Goal: Task Accomplishment & Management: Complete application form

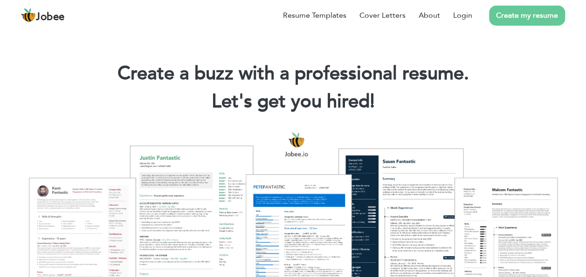
click at [534, 14] on link "Create my resume" at bounding box center [527, 16] width 76 height 20
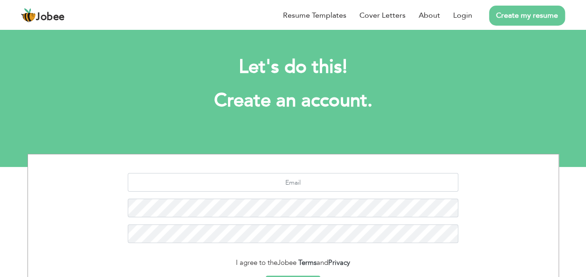
scroll to position [110, 0]
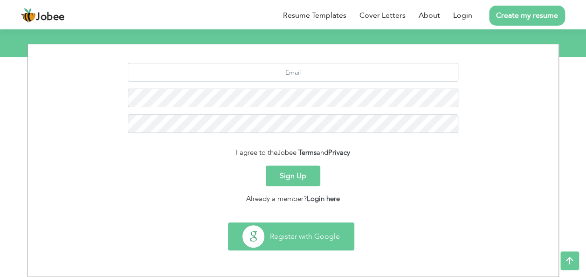
click at [306, 227] on button "Register with Google" at bounding box center [290, 236] width 125 height 27
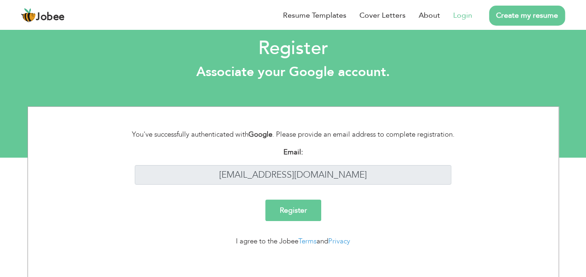
scroll to position [17, 0]
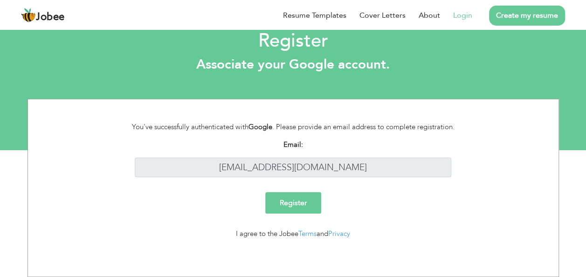
click at [312, 192] on form "You've successfully authenticated with Google . Please provide an email address…" at bounding box center [293, 184] width 517 height 125
click at [309, 199] on input "Register" at bounding box center [293, 202] width 56 height 21
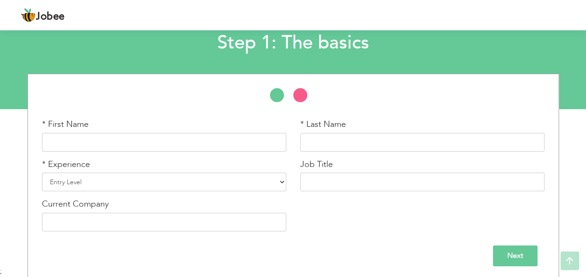
scroll to position [61, 0]
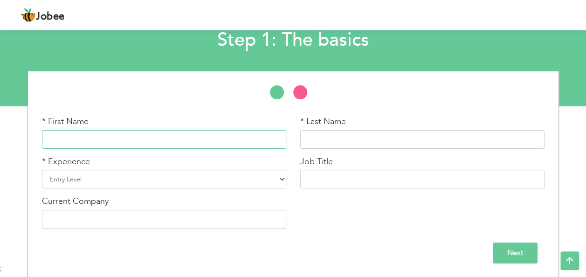
click at [175, 141] on input "text" at bounding box center [164, 139] width 244 height 19
type input "Syed Nadir"
type input "Ali Gilani"
click at [152, 181] on select "Entry Level Less than 1 Year 1 Year 2 Years 3 Years 4 Years 5 Years 6 Years 7 Y…" at bounding box center [164, 179] width 244 height 19
click at [42, 170] on select "Entry Level Less than 1 Year 1 Year 2 Years 3 Years 4 Years 5 Years 6 Years 7 Y…" at bounding box center [164, 179] width 244 height 19
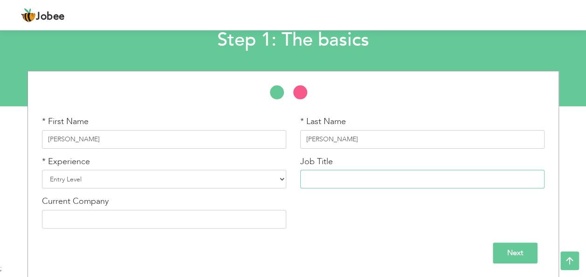
click at [337, 185] on input "text" at bounding box center [422, 179] width 244 height 19
click at [228, 210] on input "text" at bounding box center [164, 219] width 244 height 19
click at [225, 214] on input "text" at bounding box center [164, 219] width 244 height 19
click at [338, 174] on input "text" at bounding box center [422, 179] width 244 height 19
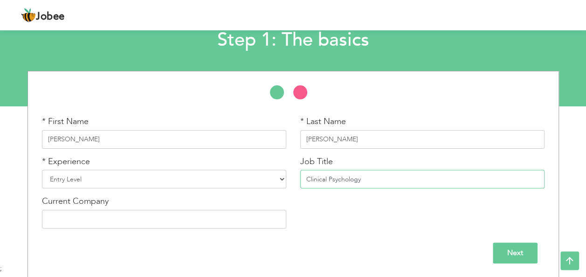
type input "Clinical Psychology"
click at [498, 252] on input "Next" at bounding box center [515, 252] width 45 height 21
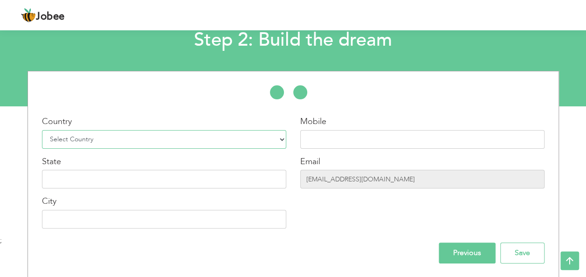
click at [125, 136] on select "Select Country Afghanistan Albania Algeria American Samoa Andorra Angola Anguil…" at bounding box center [164, 139] width 244 height 19
select select "166"
click at [42, 130] on select "Select Country Afghanistan Albania Algeria American Samoa Andorra Angola Anguil…" at bounding box center [164, 139] width 244 height 19
click at [374, 148] on input "text" at bounding box center [422, 139] width 244 height 19
type input "0"
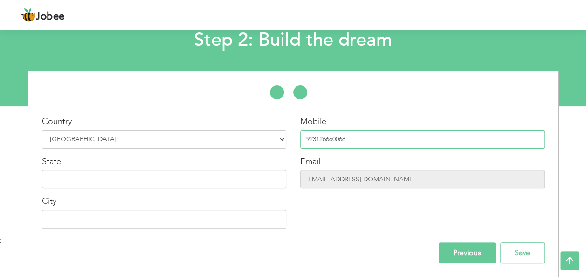
type input "923126660066"
click at [180, 188] on div "Country Select Country Afghanistan Albania Algeria American Samoa Andorra Angol…" at bounding box center [164, 176] width 258 height 120
click at [180, 186] on input "text" at bounding box center [164, 179] width 244 height 19
type input "[GEOGRAPHIC_DATA]"
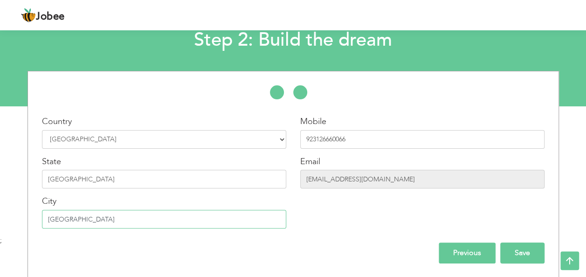
type input "[GEOGRAPHIC_DATA]"
click at [516, 252] on input "Save" at bounding box center [522, 252] width 44 height 21
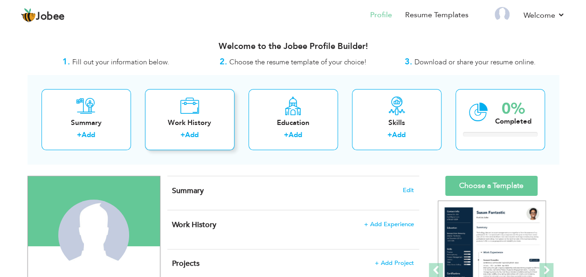
scroll to position [47, 0]
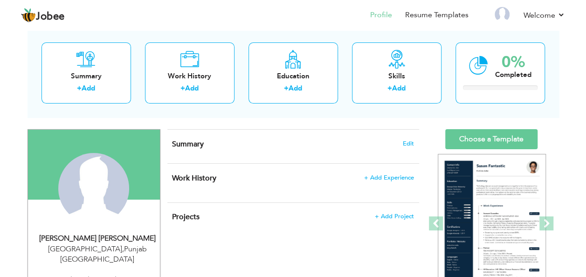
click at [405, 146] on h4 "Summary Edit" at bounding box center [293, 143] width 242 height 9
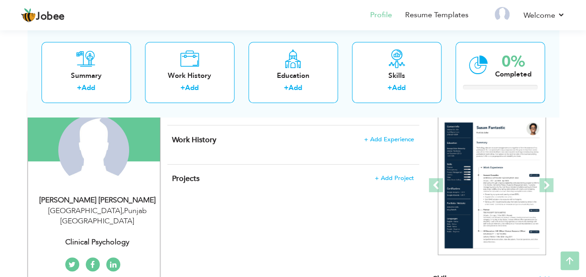
scroll to position [140, 0]
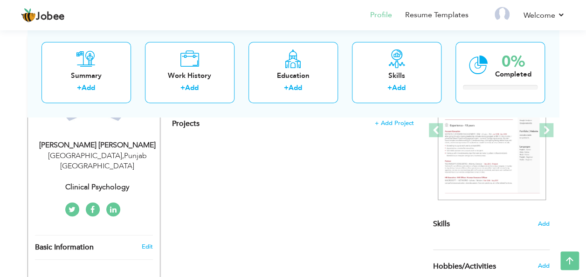
click at [73, 206] on icon at bounding box center [72, 209] width 7 height 7
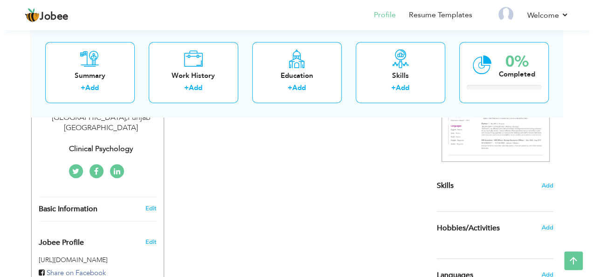
scroll to position [187, 0]
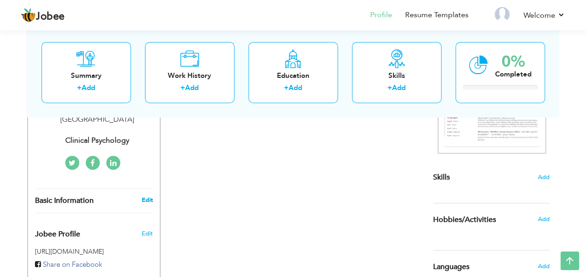
click at [149, 196] on link "Edit" at bounding box center [146, 200] width 11 height 8
type input "[PERSON_NAME]"
type input "923126660066"
select select "number:166"
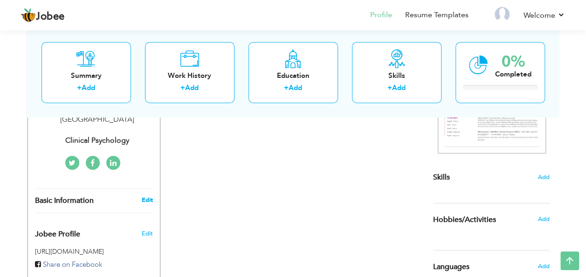
type input "[GEOGRAPHIC_DATA]"
select select "number:1"
type input "Clinical Psychology"
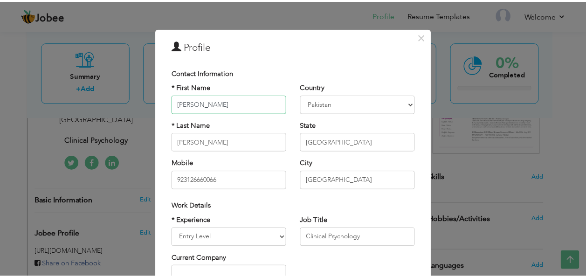
scroll to position [141, 0]
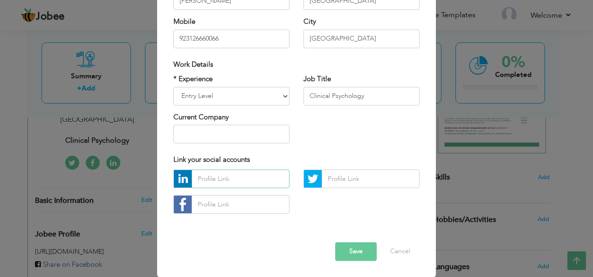
click at [223, 186] on input "text" at bounding box center [241, 179] width 98 height 19
click at [396, 252] on button "Cancel" at bounding box center [400, 251] width 39 height 19
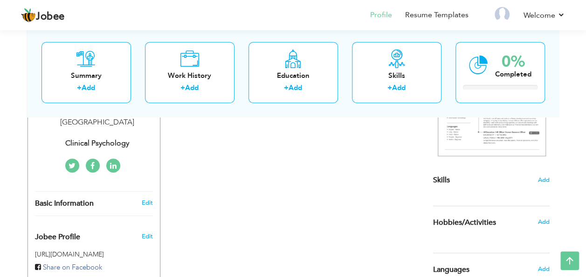
scroll to position [230, 0]
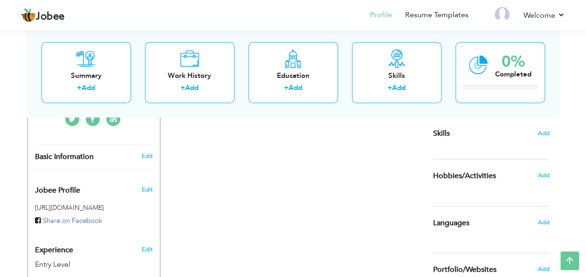
click at [547, 218] on h6 "Add" at bounding box center [544, 222] width 12 height 8
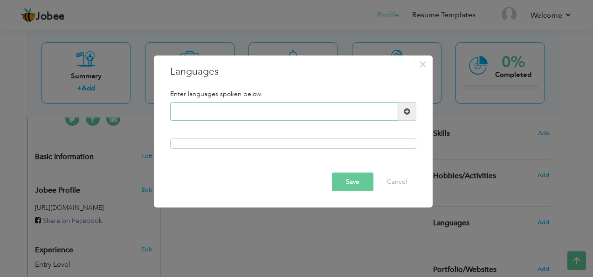
click at [229, 110] on input "text" at bounding box center [284, 111] width 228 height 19
type input "e"
type input "English"
click at [402, 111] on span at bounding box center [407, 111] width 18 height 19
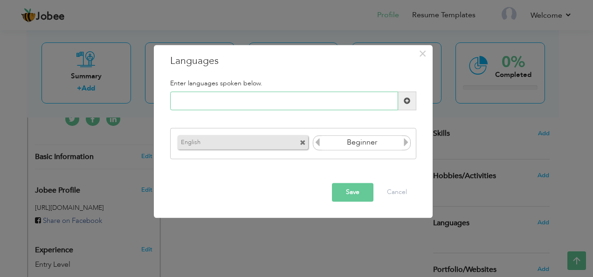
click at [258, 104] on input "text" at bounding box center [284, 101] width 228 height 19
click at [407, 141] on icon at bounding box center [406, 142] width 8 height 8
click at [319, 144] on icon at bounding box center [317, 142] width 8 height 8
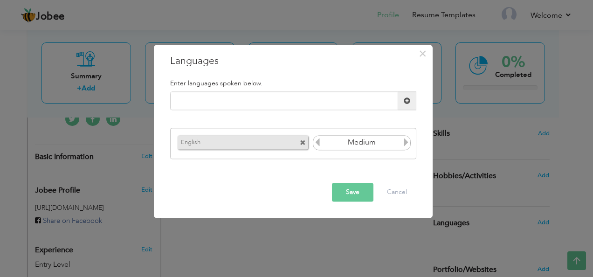
click at [319, 144] on icon at bounding box center [317, 142] width 8 height 8
click at [403, 145] on icon at bounding box center [406, 142] width 8 height 8
click at [405, 145] on icon at bounding box center [406, 142] width 8 height 8
click at [320, 143] on icon at bounding box center [317, 142] width 8 height 8
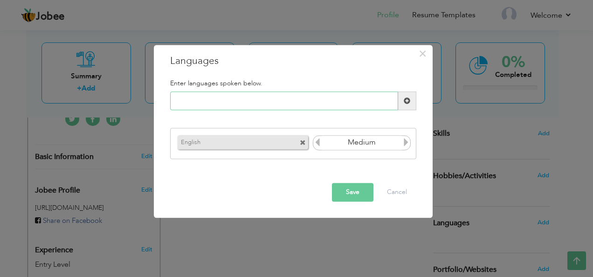
click at [234, 101] on input "text" at bounding box center [284, 101] width 228 height 19
type input "u"
type input "Urdu"
click at [405, 101] on span at bounding box center [407, 100] width 7 height 7
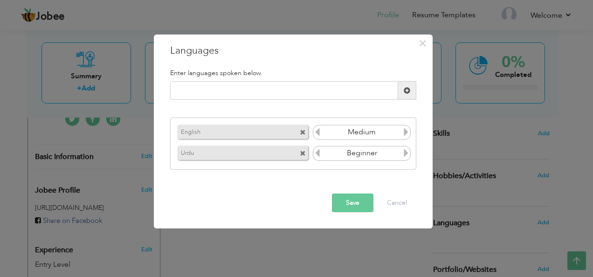
click at [406, 153] on icon at bounding box center [406, 153] width 8 height 8
click at [323, 93] on input "text" at bounding box center [284, 90] width 228 height 19
type input "Punjabi"
click at [409, 86] on span at bounding box center [407, 90] width 18 height 19
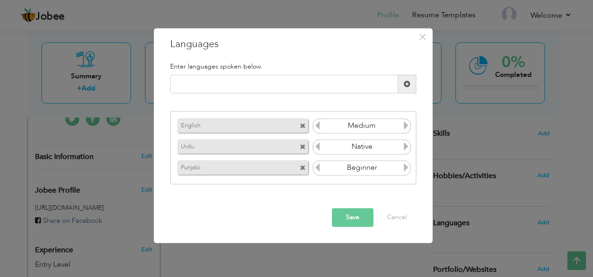
click at [405, 172] on icon at bounding box center [406, 167] width 8 height 8
click at [350, 221] on button "Save" at bounding box center [352, 217] width 41 height 19
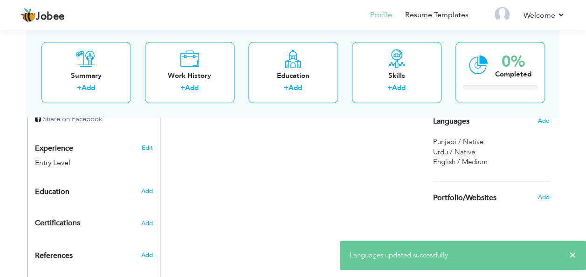
scroll to position [324, 0]
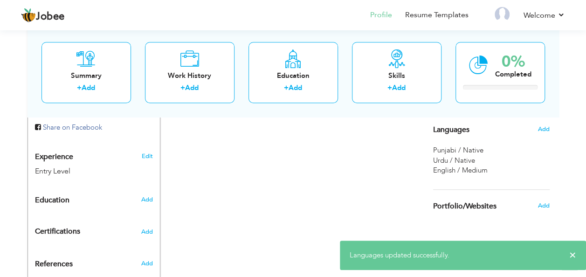
click at [535, 207] on div "Add" at bounding box center [546, 206] width 22 height 18
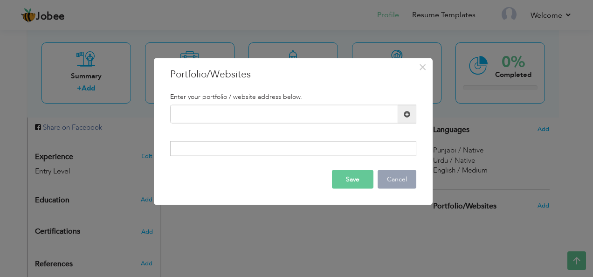
click at [393, 181] on button "Cancel" at bounding box center [397, 179] width 39 height 19
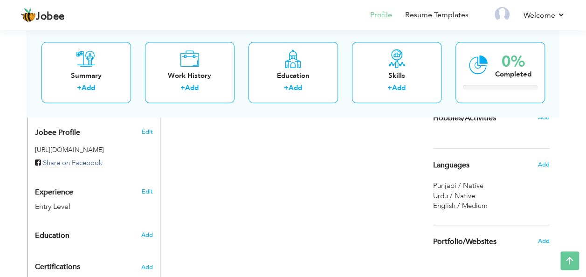
scroll to position [277, 0]
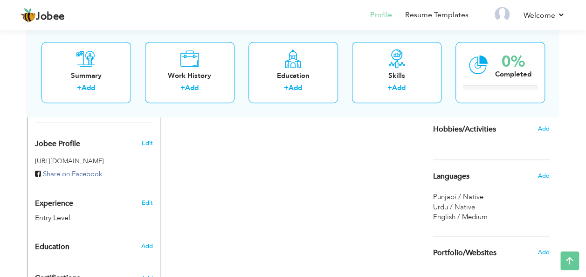
click at [544, 133] on div "Add" at bounding box center [546, 129] width 22 height 18
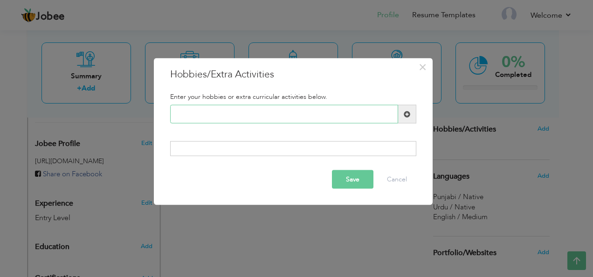
click at [254, 111] on input "text" at bounding box center [284, 114] width 228 height 19
type input "Swimming"
click at [408, 115] on span at bounding box center [407, 114] width 7 height 7
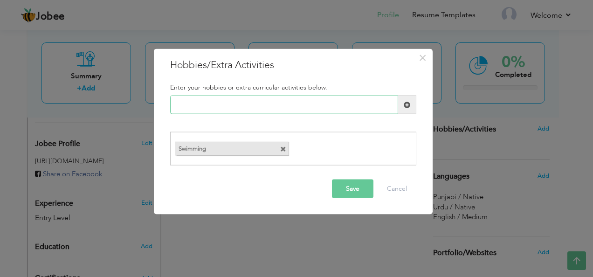
click at [266, 110] on input "text" at bounding box center [284, 105] width 228 height 19
type input "Video Gaming"
click at [401, 105] on span at bounding box center [407, 105] width 18 height 19
click at [352, 185] on button "Save" at bounding box center [352, 188] width 41 height 19
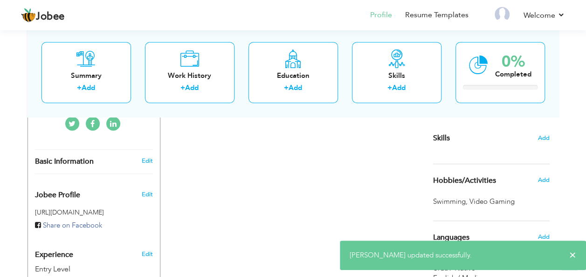
scroll to position [184, 0]
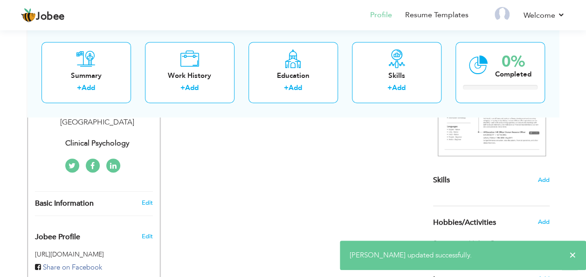
click at [532, 179] on div "Skills Add" at bounding box center [491, 89] width 117 height 194
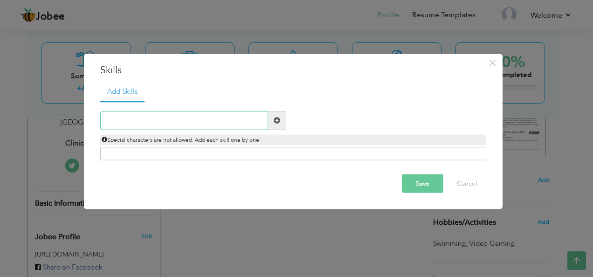
click at [195, 114] on input "text" at bounding box center [184, 120] width 168 height 19
type input "Communication"
click at [276, 121] on span at bounding box center [277, 120] width 7 height 7
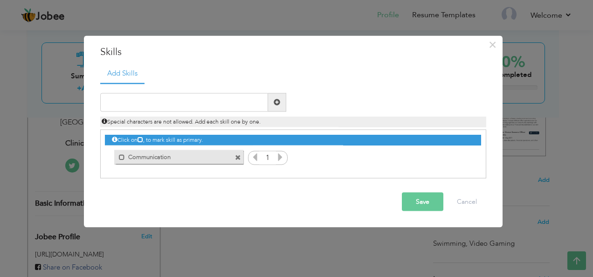
click at [278, 158] on icon at bounding box center [280, 156] width 8 height 8
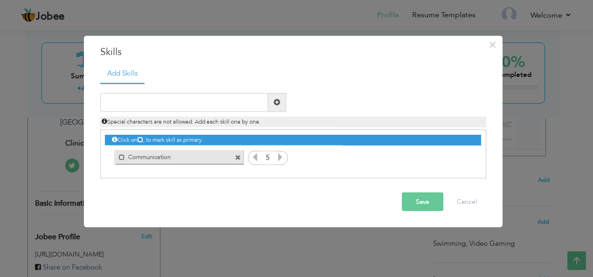
click at [280, 159] on icon at bounding box center [280, 156] width 8 height 8
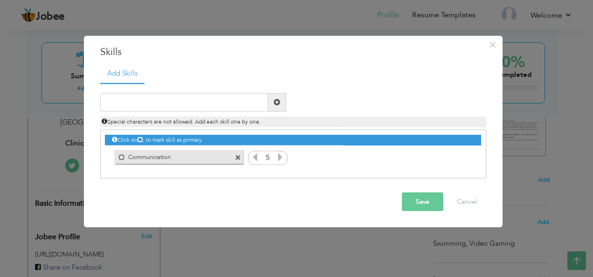
click at [254, 157] on icon at bounding box center [255, 156] width 8 height 8
click at [470, 199] on button "Cancel" at bounding box center [467, 201] width 39 height 19
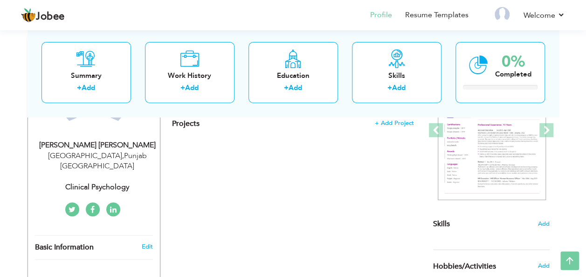
scroll to position [47, 0]
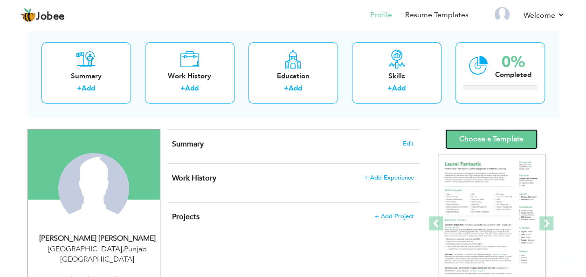
click at [518, 140] on link "Choose a Template" at bounding box center [491, 139] width 92 height 20
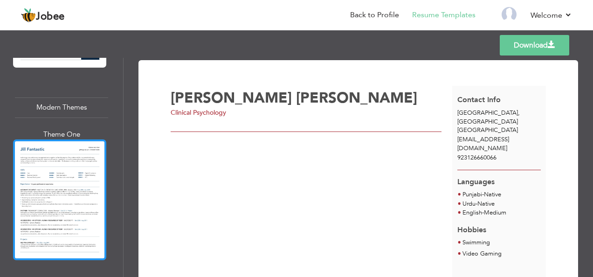
scroll to position [933, 0]
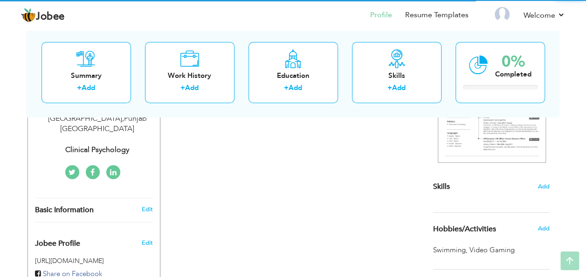
scroll to position [47, 0]
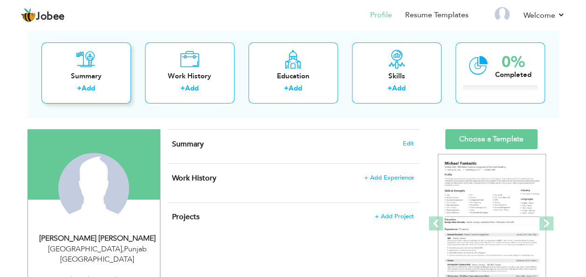
click at [100, 71] on div "Summary + Add" at bounding box center [86, 72] width 90 height 61
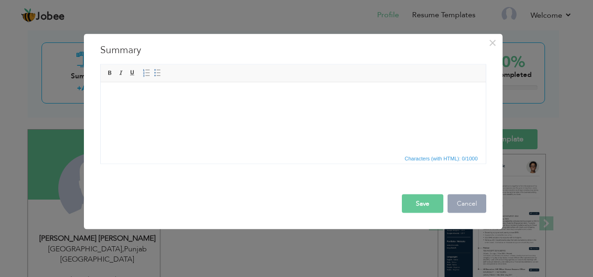
click at [469, 201] on button "Cancel" at bounding box center [467, 203] width 39 height 19
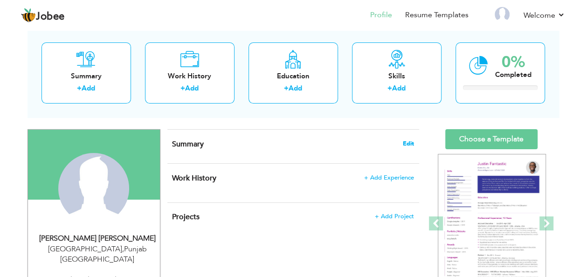
click at [408, 140] on span "Edit" at bounding box center [408, 143] width 11 height 7
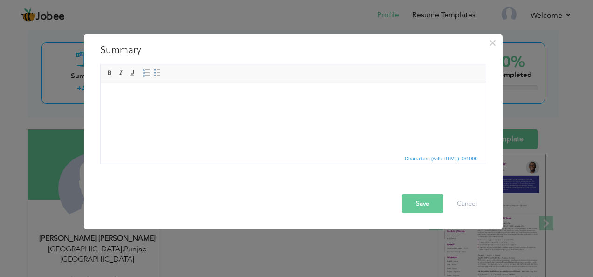
click at [184, 104] on html at bounding box center [292, 96] width 385 height 28
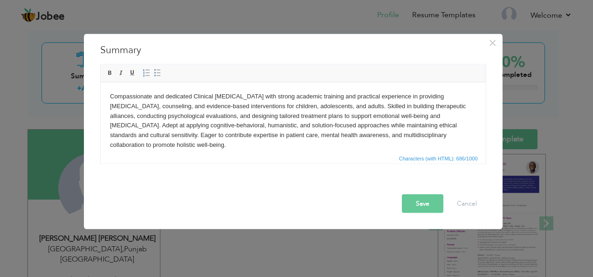
click at [110, 96] on body "Compassionate and dedicated Clinical Psychologist with strong academic training…" at bounding box center [293, 120] width 366 height 58
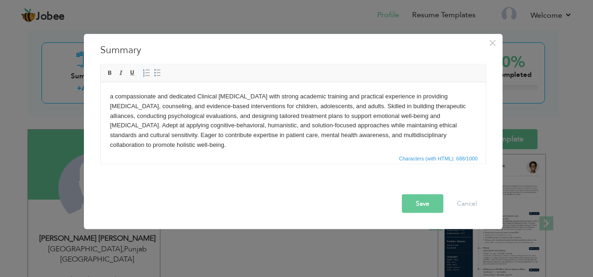
click at [434, 200] on button "Save" at bounding box center [422, 203] width 41 height 19
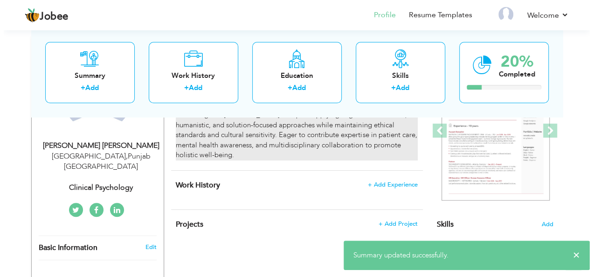
scroll to position [140, 0]
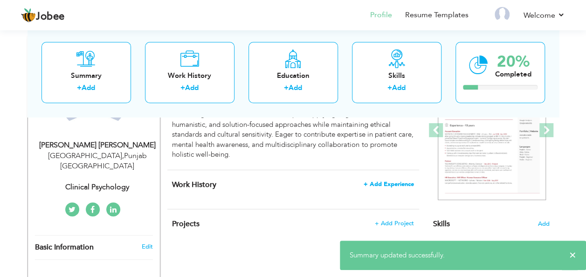
click at [393, 186] on span "+ Add Experience" at bounding box center [389, 184] width 50 height 7
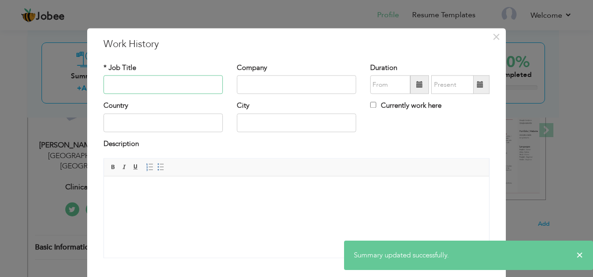
click at [159, 89] on input "text" at bounding box center [163, 85] width 119 height 19
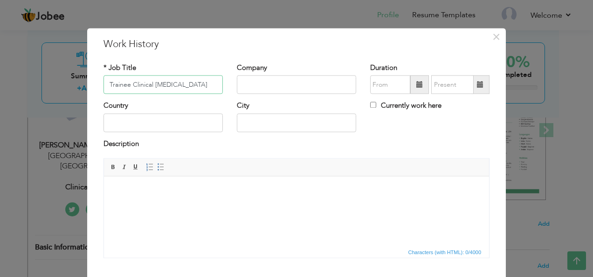
type input "Trainee Clinical [MEDICAL_DATA]"
type input "[GEOGRAPHIC_DATA]"
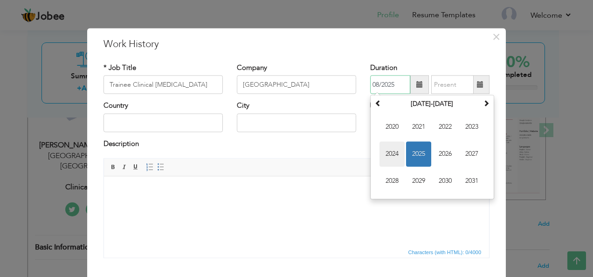
click at [383, 158] on span "2024" at bounding box center [392, 154] width 25 height 25
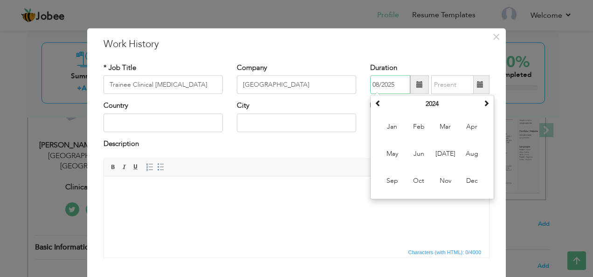
click at [410, 130] on span "Feb" at bounding box center [418, 127] width 25 height 25
type input "02/2024"
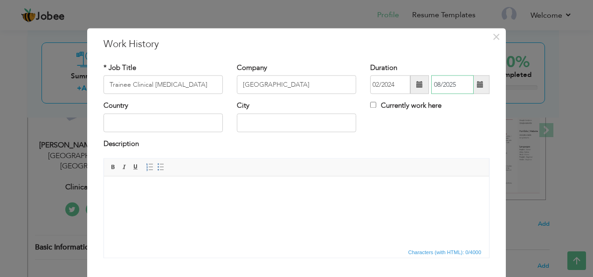
click at [463, 80] on input "08/2025" at bounding box center [452, 85] width 42 height 19
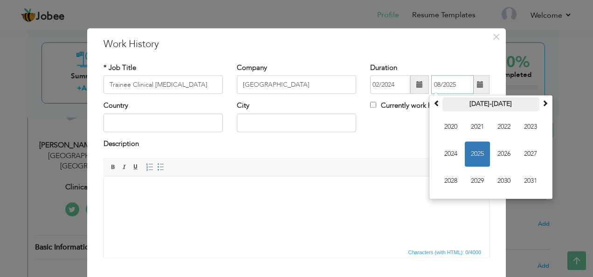
click at [442, 103] on th "2020-2031" at bounding box center [490, 104] width 97 height 14
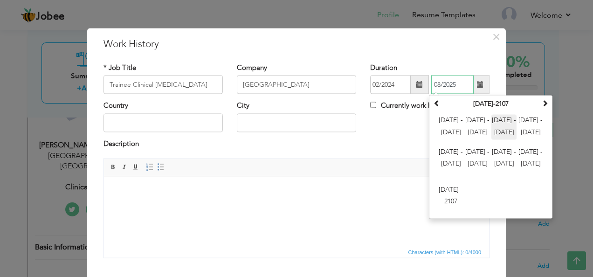
click at [508, 132] on span "2024 - 2035" at bounding box center [503, 127] width 25 height 25
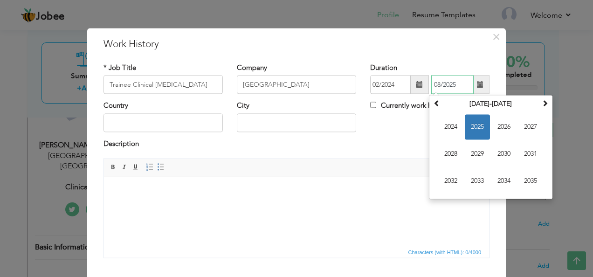
click at [449, 134] on span "2024" at bounding box center [450, 127] width 25 height 25
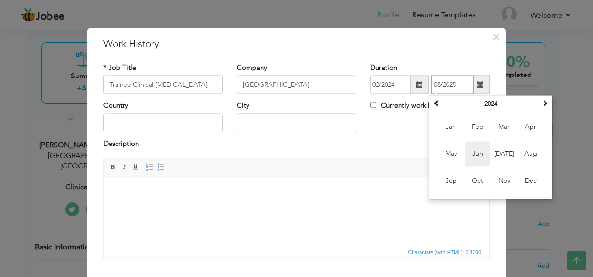
click at [480, 159] on span "Jun" at bounding box center [477, 154] width 25 height 25
type input "06/2024"
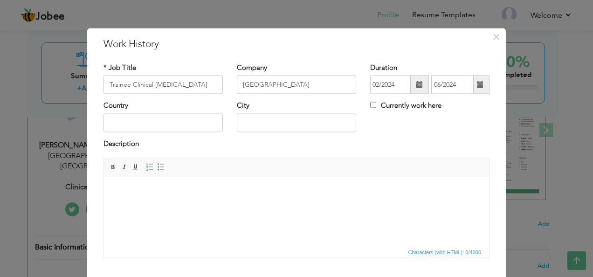
click at [178, 135] on div "Country" at bounding box center [163, 120] width 133 height 38
click at [177, 125] on input "text" at bounding box center [163, 122] width 119 height 19
type input "[GEOGRAPHIC_DATA]"
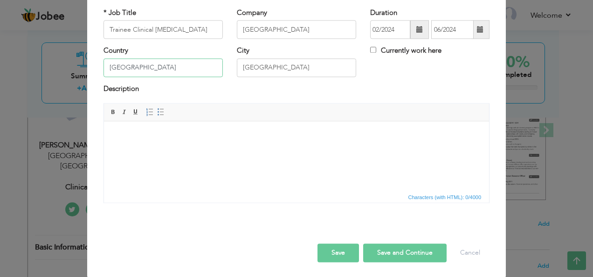
scroll to position [56, 0]
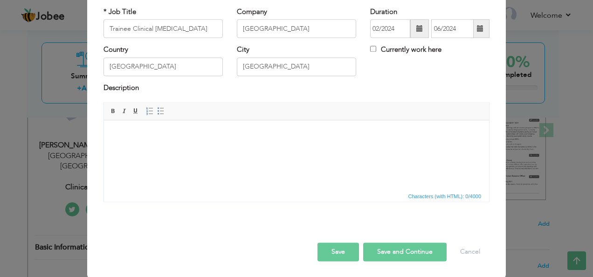
click at [260, 149] on html at bounding box center [296, 134] width 385 height 28
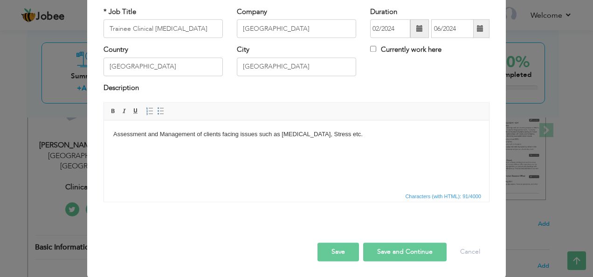
click at [325, 243] on button "Save" at bounding box center [338, 252] width 41 height 19
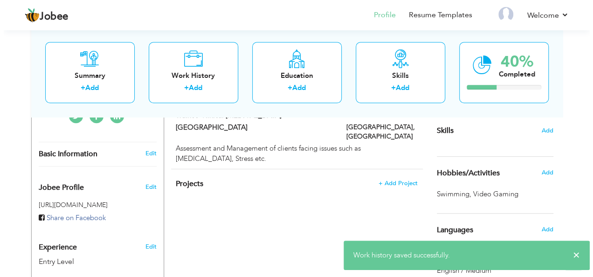
scroll to position [187, 0]
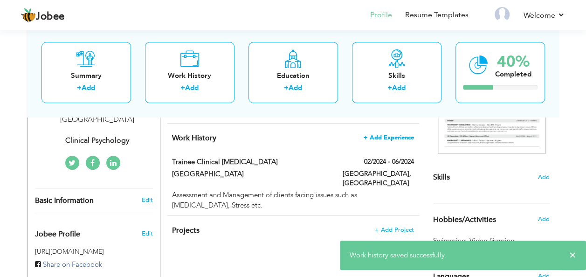
click at [390, 140] on span "+ Add Experience" at bounding box center [389, 137] width 50 height 7
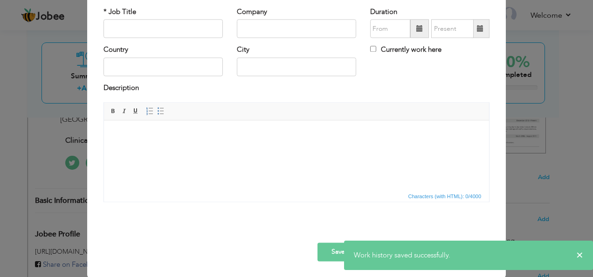
scroll to position [0, 0]
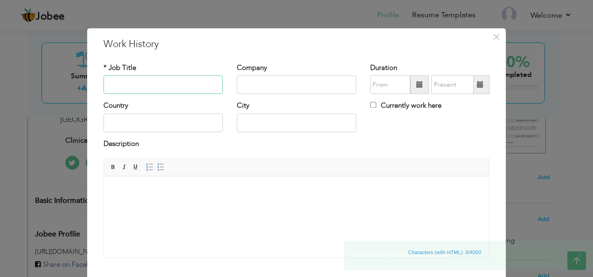
click at [134, 90] on input "text" at bounding box center [163, 85] width 119 height 19
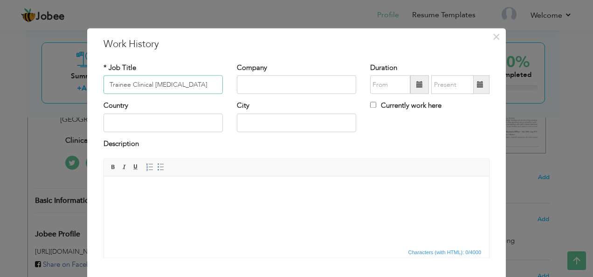
type input "Trainee Clinical Psychologist"
type input "Rising Sun Institute for Special Education"
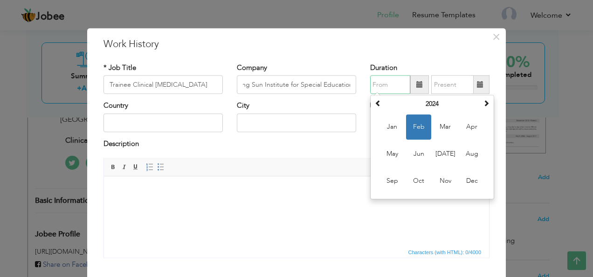
scroll to position [0, 0]
click at [377, 101] on span at bounding box center [378, 103] width 7 height 7
click at [423, 182] on span "Oct" at bounding box center [418, 181] width 25 height 25
type input "10/2023"
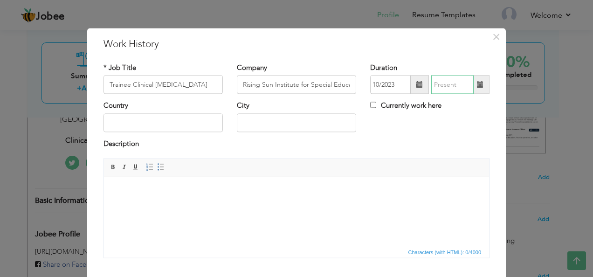
click at [449, 77] on input "text" at bounding box center [452, 85] width 42 height 19
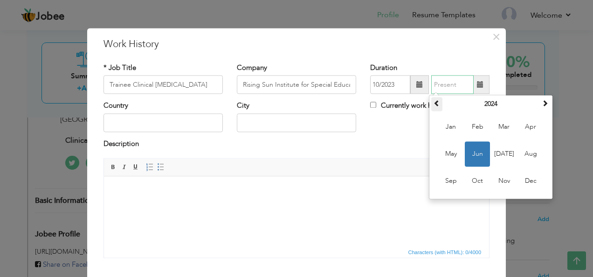
click at [431, 98] on th at bounding box center [436, 104] width 11 height 14
click at [545, 101] on span at bounding box center [545, 103] width 7 height 7
click at [447, 123] on span "Jan" at bounding box center [450, 127] width 25 height 25
type input "01/2024"
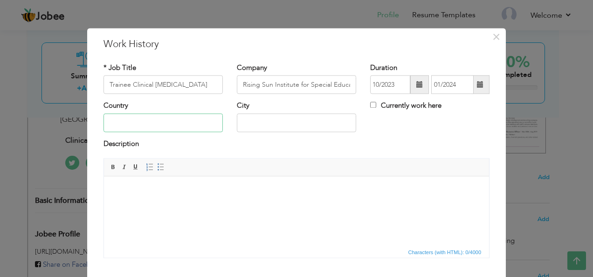
click at [156, 114] on input "text" at bounding box center [163, 122] width 119 height 19
click at [173, 126] on input "text" at bounding box center [163, 122] width 119 height 19
type input "Pakistan"
type input "Lahore"
click at [273, 196] on html at bounding box center [296, 190] width 385 height 28
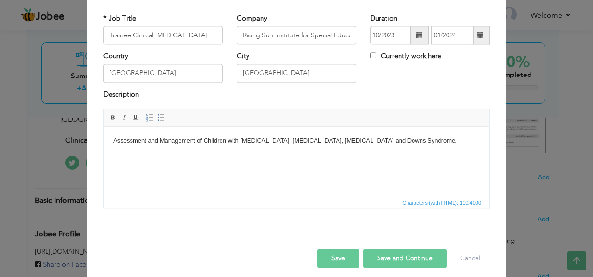
scroll to position [56, 0]
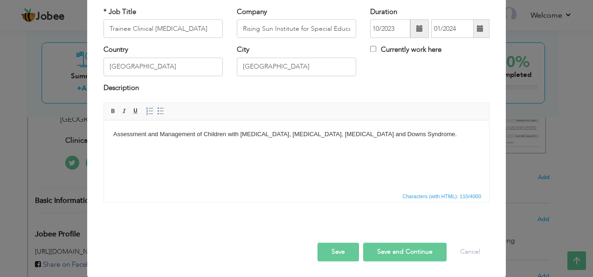
click at [403, 241] on div at bounding box center [297, 233] width 400 height 20
click at [403, 247] on button "Save and Continue" at bounding box center [404, 252] width 83 height 19
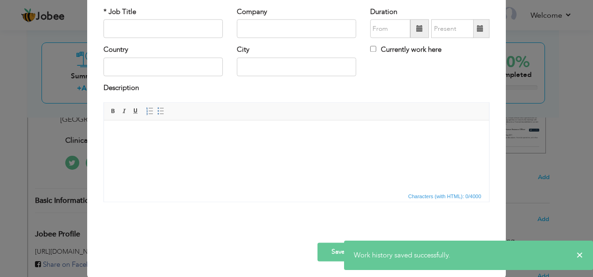
scroll to position [9, 0]
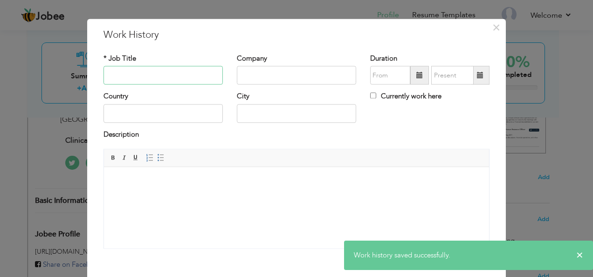
click at [151, 76] on input "text" at bounding box center [163, 75] width 119 height 19
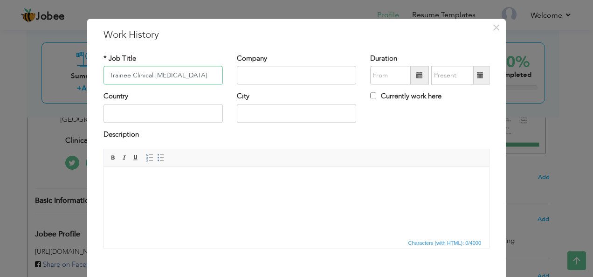
type input "Trainee Clinical Psychologist"
type input "Govt Boys High School, MT"
click at [363, 84] on div "Duration Currently work here" at bounding box center [429, 73] width 133 height 38
click at [367, 81] on div "Duration Currently work here" at bounding box center [429, 73] width 133 height 38
click at [379, 76] on input "text" at bounding box center [390, 75] width 40 height 19
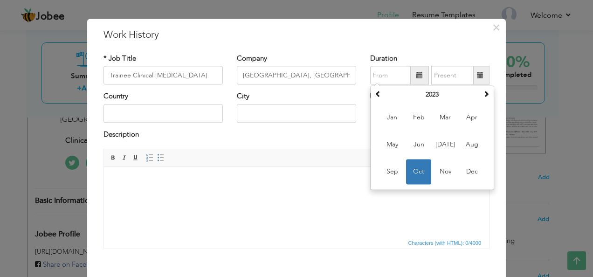
click at [358, 136] on div "Description" at bounding box center [297, 136] width 386 height 12
click at [404, 75] on input "text" at bounding box center [390, 75] width 40 height 19
click at [485, 88] on th at bounding box center [486, 95] width 11 height 14
click at [375, 95] on span at bounding box center [378, 94] width 7 height 7
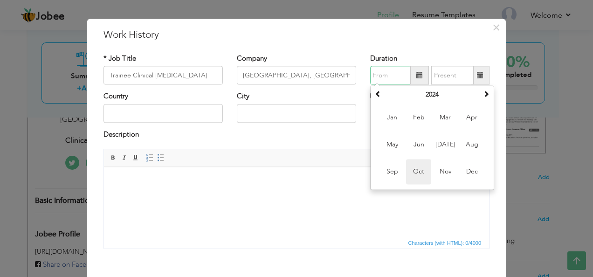
click at [420, 161] on span "Oct" at bounding box center [418, 171] width 25 height 25
type input "10/2024"
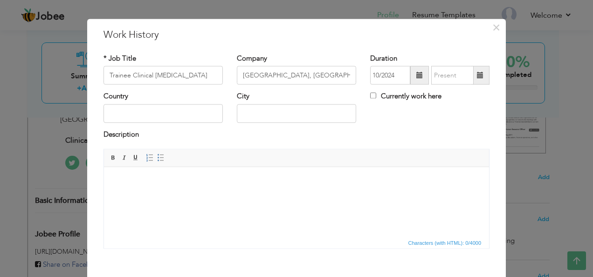
click at [438, 86] on div "Duration 10/2024 Currently work here" at bounding box center [429, 73] width 133 height 38
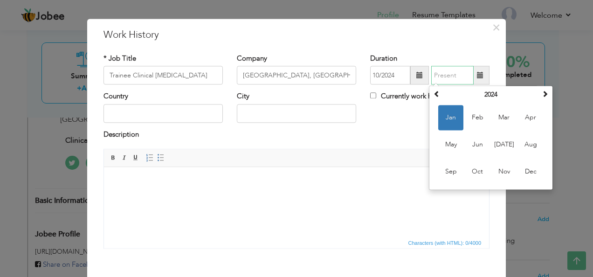
click at [438, 83] on input "text" at bounding box center [452, 75] width 42 height 19
click at [435, 100] on th at bounding box center [436, 95] width 11 height 14
click at [543, 97] on span at bounding box center [545, 94] width 7 height 7
click at [440, 111] on span "Jan" at bounding box center [450, 117] width 25 height 25
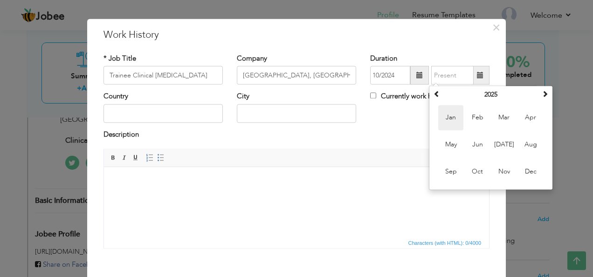
type input "01/2025"
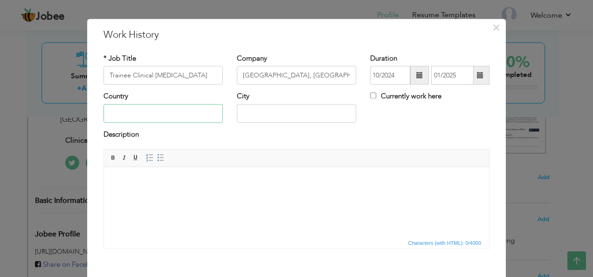
click at [174, 107] on input "text" at bounding box center [163, 113] width 119 height 19
type input "Pakistan"
type input "Lahore"
click at [184, 172] on html at bounding box center [296, 181] width 385 height 28
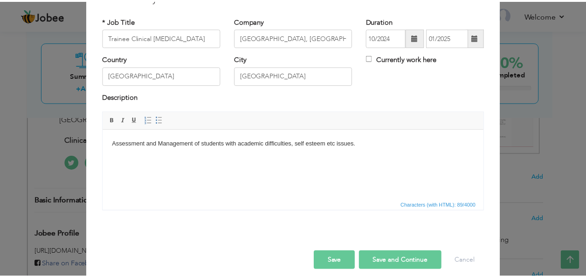
scroll to position [56, 0]
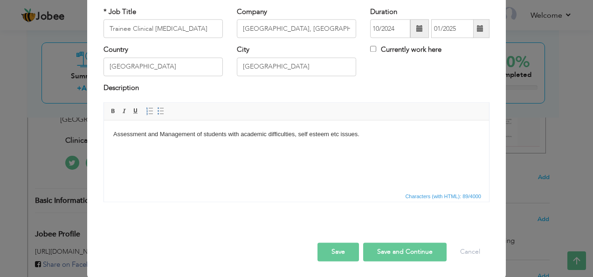
click at [397, 250] on button "Save and Continue" at bounding box center [404, 252] width 83 height 19
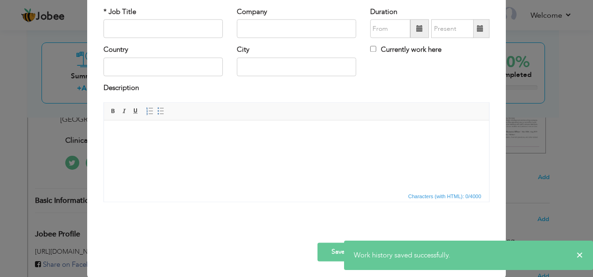
click at [338, 251] on button "Save" at bounding box center [338, 252] width 41 height 19
click at [535, 69] on div "× Work History * Job Title Company Duration Currently work here Country" at bounding box center [296, 138] width 593 height 277
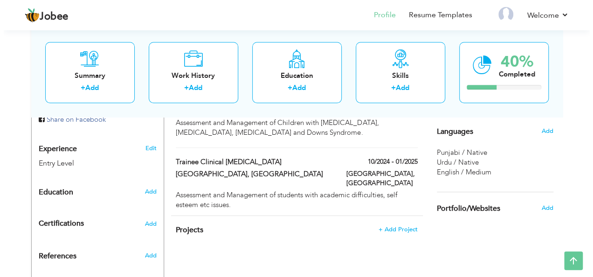
scroll to position [324, 0]
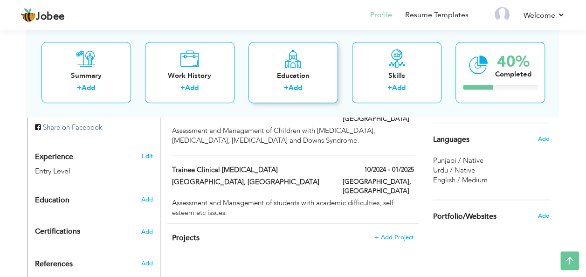
click at [309, 85] on div "+ Add" at bounding box center [293, 89] width 75 height 12
radio input "true"
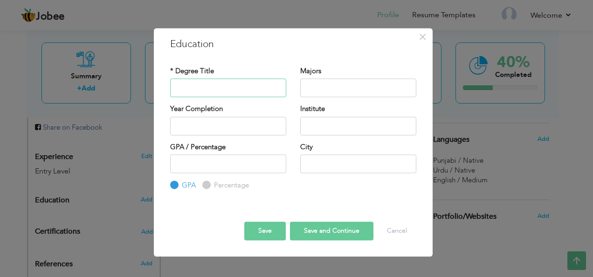
click at [272, 85] on input "text" at bounding box center [228, 88] width 116 height 19
type input "Masters (MS)"
type input "Clinical Psychology"
type input "2025"
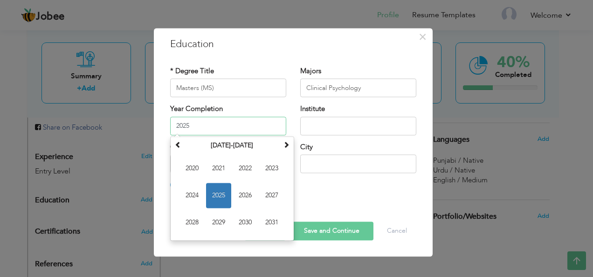
click at [216, 199] on span "2025" at bounding box center [218, 195] width 25 height 25
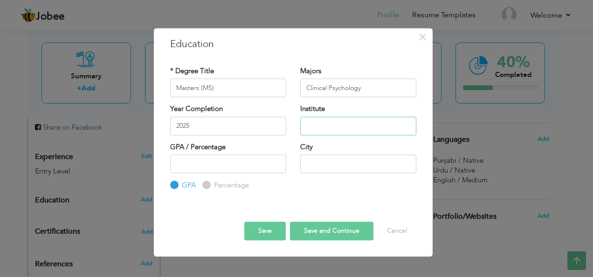
click at [323, 120] on input "text" at bounding box center [358, 126] width 116 height 19
type input "u"
type input "University of Management & Technology"
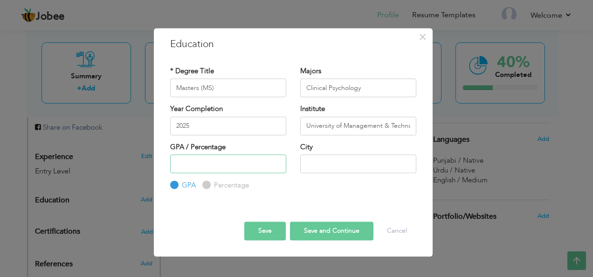
type input "3"
type input "3.03"
type input "Lahore"
click at [338, 225] on button "Save and Continue" at bounding box center [331, 230] width 83 height 19
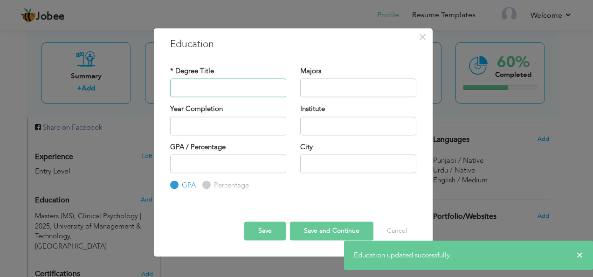
click at [226, 80] on input "text" at bounding box center [228, 88] width 116 height 19
click at [326, 110] on div "Institute" at bounding box center [358, 119] width 116 height 31
click at [334, 121] on input "text" at bounding box center [358, 126] width 116 height 19
paste input "University of Management & Technology"
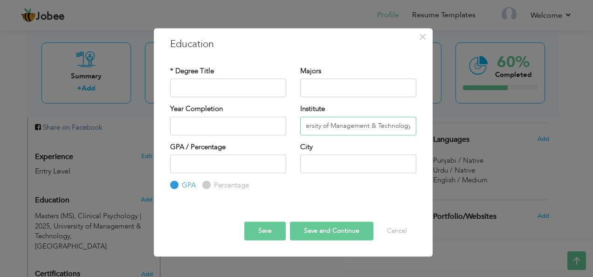
type input "University of Management & Technology"
click at [228, 85] on input "text" at bounding box center [228, 88] width 116 height 19
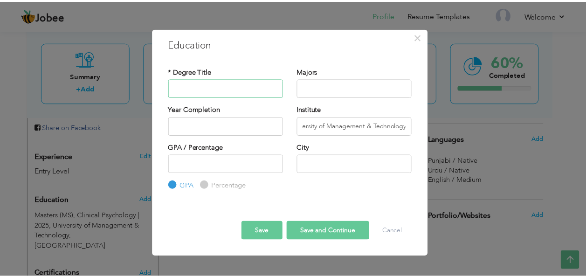
scroll to position [0, 0]
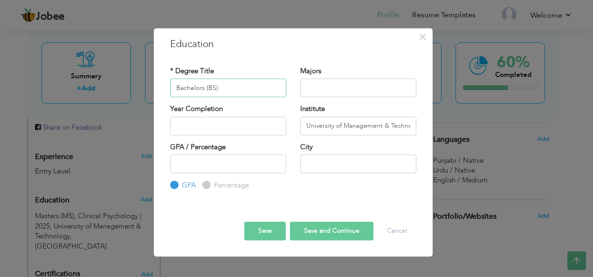
type input "Bachelors (BS)"
type input "Applied Psychology"
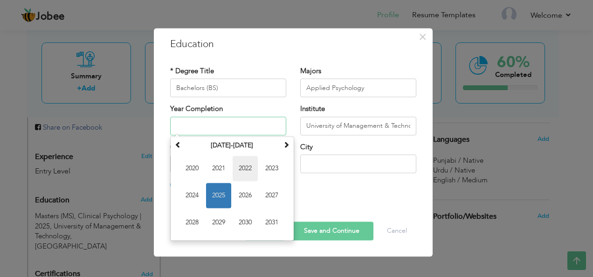
click at [244, 169] on span "2022" at bounding box center [245, 168] width 25 height 25
type input "2022"
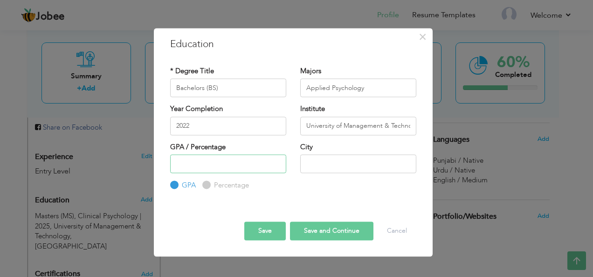
click at [239, 157] on input "number" at bounding box center [228, 163] width 116 height 19
type input "3.32"
type input "Lahore"
click at [311, 232] on button "Save and Continue" at bounding box center [331, 230] width 83 height 19
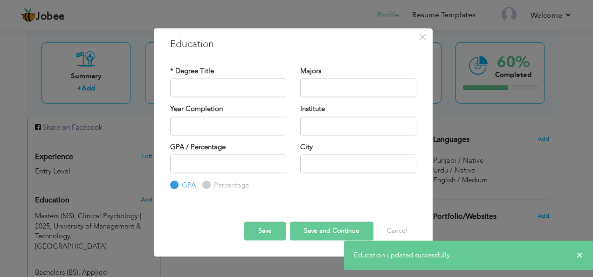
click at [266, 230] on button "Save" at bounding box center [264, 230] width 41 height 19
click at [391, 233] on button "Cancel" at bounding box center [397, 230] width 39 height 19
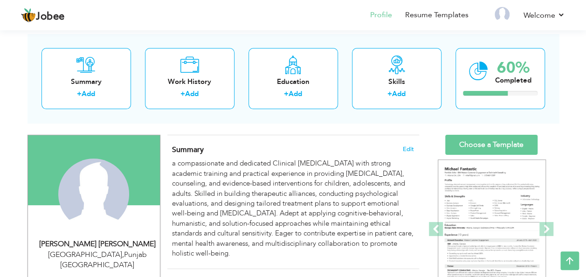
scroll to position [39, 0]
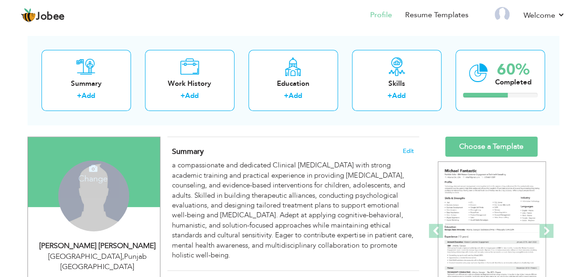
click at [116, 190] on div "Change Remove" at bounding box center [93, 195] width 71 height 71
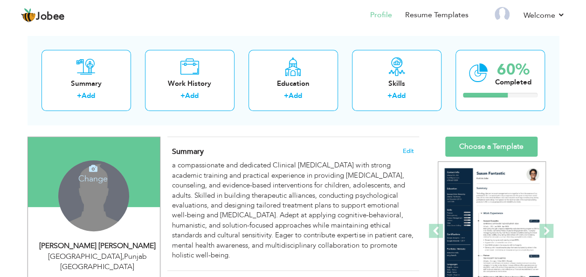
click at [95, 168] on icon at bounding box center [93, 168] width 8 height 8
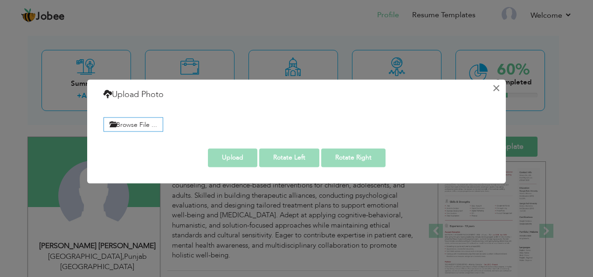
click at [491, 90] on button "×" at bounding box center [496, 88] width 15 height 15
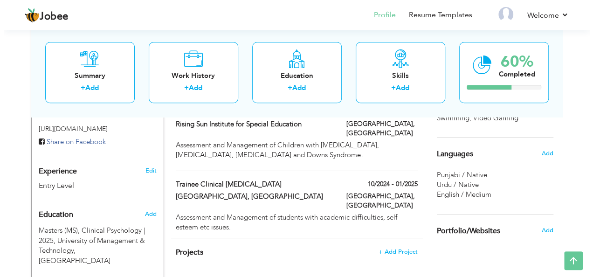
scroll to position [319, 0]
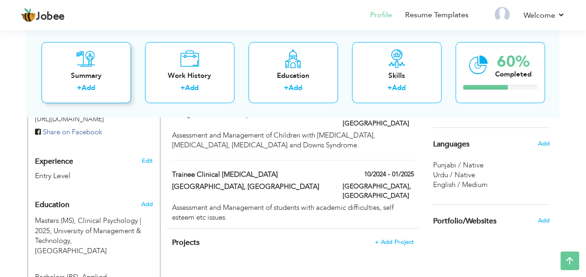
click at [95, 75] on div "Summary" at bounding box center [86, 76] width 75 height 10
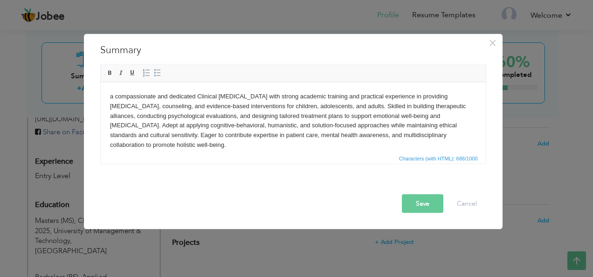
click at [270, 144] on body "a compassionate and dedicated Clinical Psychologist with strong academic traini…" at bounding box center [293, 120] width 366 height 58
paste body
click at [249, 149] on body "a compassionate and dedicated Clinical Psychologist with strong academic traini…" at bounding box center [293, 120] width 366 height 58
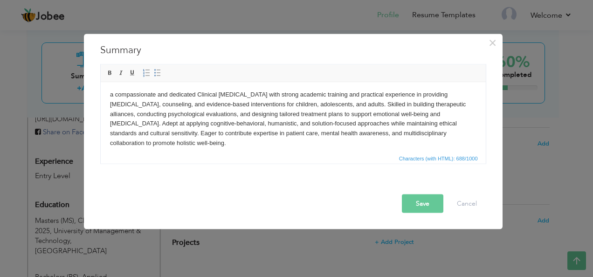
drag, startPoint x: 249, startPoint y: 149, endPoint x: 103, endPoint y: 98, distance: 155.0
click at [103, 98] on html "a compassionate and dedicated Clinical Psychologist with strong academic traini…" at bounding box center [292, 118] width 385 height 77
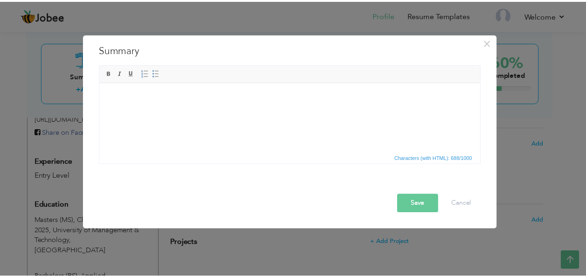
scroll to position [0, 0]
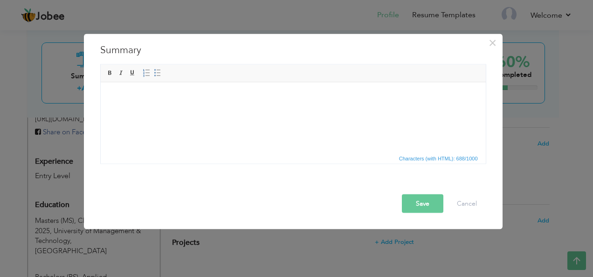
click at [117, 104] on html at bounding box center [292, 96] width 385 height 28
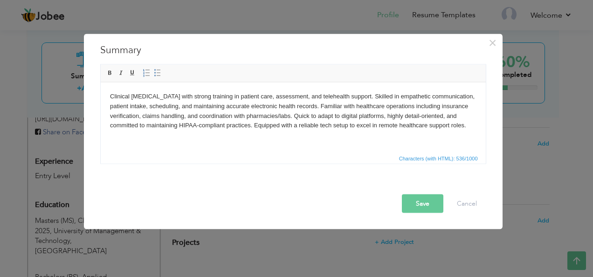
click at [178, 127] on body "Clinical Psychologist with strong training in patient care, assessment, and tel…" at bounding box center [293, 110] width 366 height 39
click at [437, 204] on button "Save" at bounding box center [422, 203] width 41 height 19
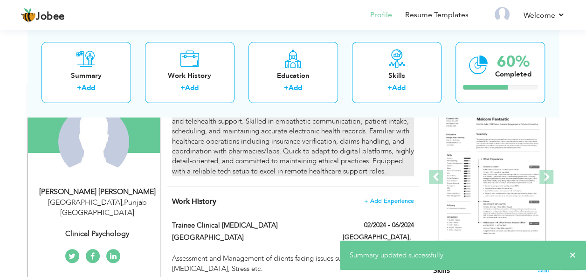
scroll to position [47, 0]
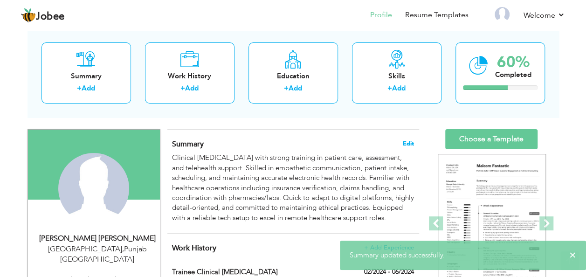
click at [404, 142] on span "Edit" at bounding box center [408, 143] width 11 height 7
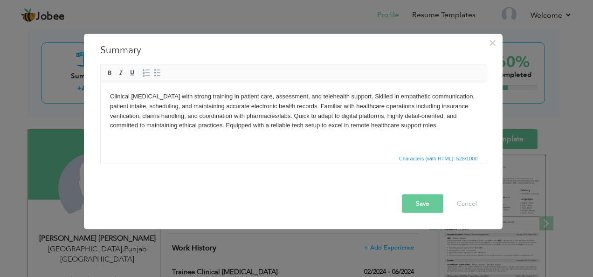
click at [303, 127] on body "Clinical Psychologist with strong training in patient care, assessment, and tel…" at bounding box center [293, 110] width 366 height 39
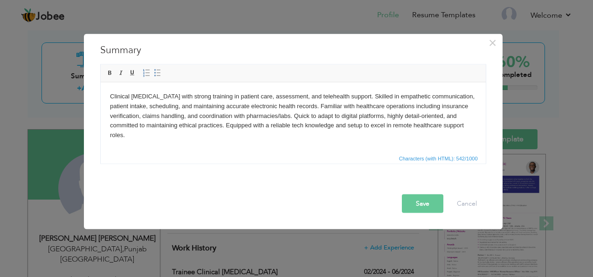
click at [412, 189] on div at bounding box center [295, 186] width 395 height 16
click at [412, 195] on button "Save" at bounding box center [422, 203] width 41 height 19
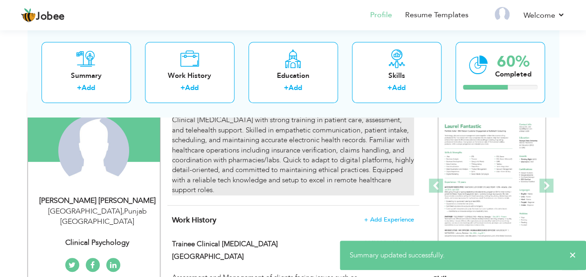
scroll to position [93, 0]
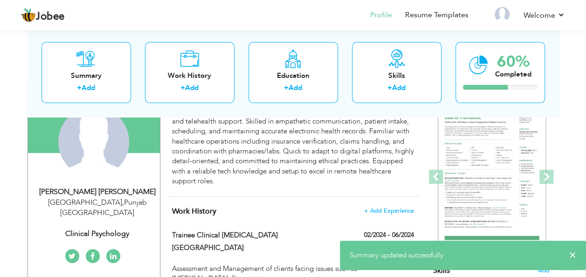
click at [390, 190] on div "Summary Edit Clinical Psychologist with strong training in patient care, assess…" at bounding box center [293, 139] width 252 height 113
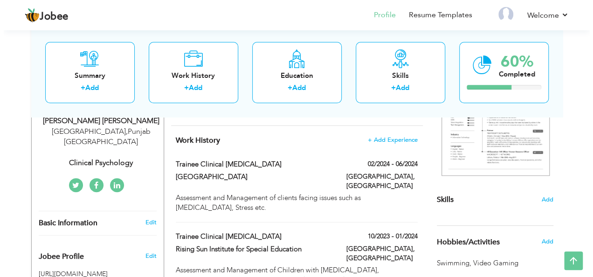
scroll to position [140, 0]
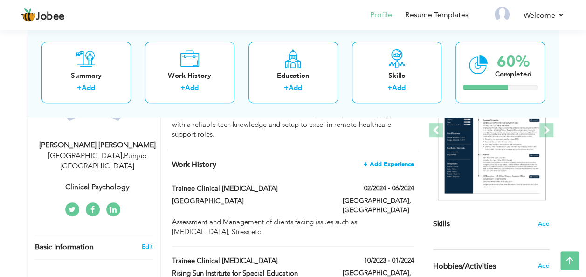
click at [390, 164] on span "+ Add Experience" at bounding box center [389, 164] width 50 height 7
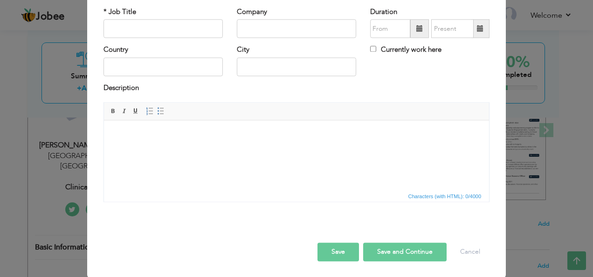
scroll to position [0, 0]
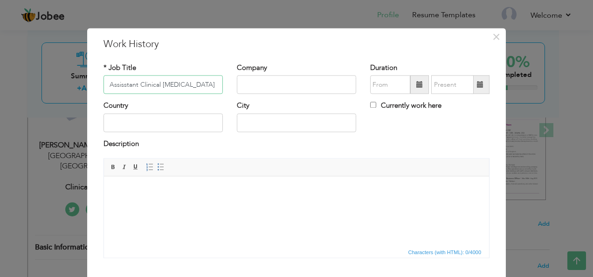
type input "Assisstant Clinical Psychologist"
type input "Fatimah Memorial Hospital"
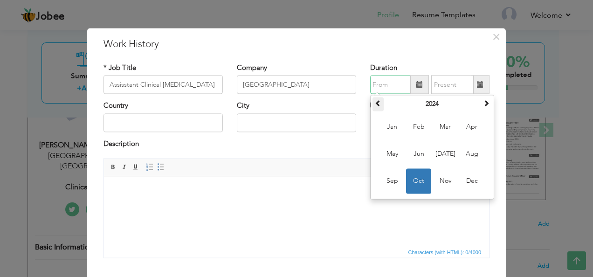
click at [375, 107] on span at bounding box center [378, 103] width 7 height 7
click at [374, 107] on th at bounding box center [378, 104] width 11 height 14
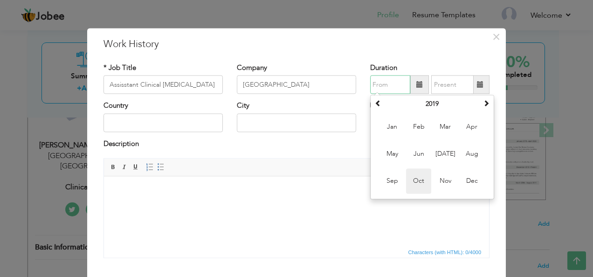
click at [407, 173] on span "Oct" at bounding box center [418, 181] width 25 height 25
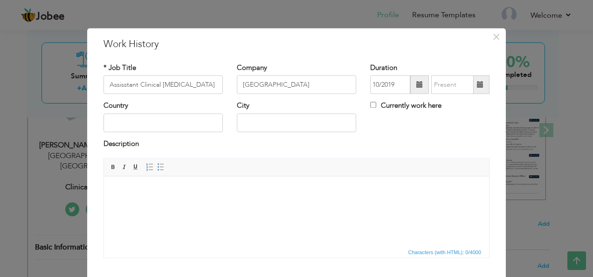
click at [415, 92] on span at bounding box center [419, 85] width 19 height 19
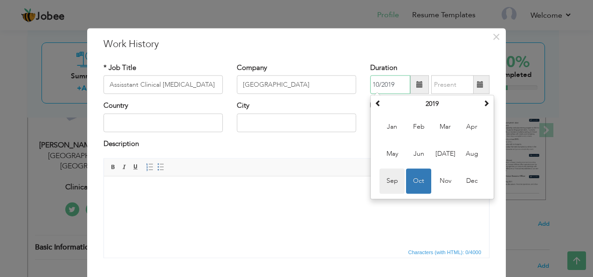
click at [393, 181] on span "Sep" at bounding box center [392, 181] width 25 height 25
type input "09/2019"
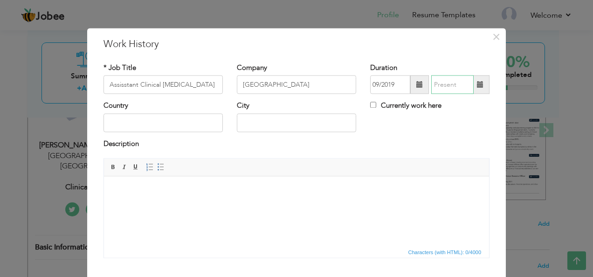
click at [463, 87] on input "text" at bounding box center [452, 85] width 42 height 19
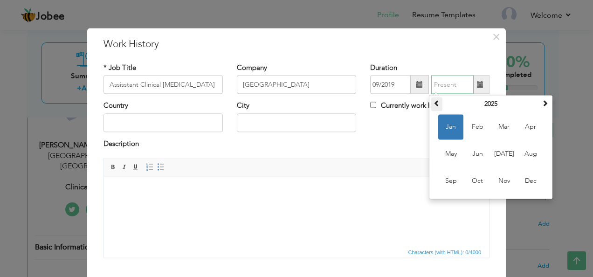
click at [435, 102] on span at bounding box center [437, 103] width 7 height 7
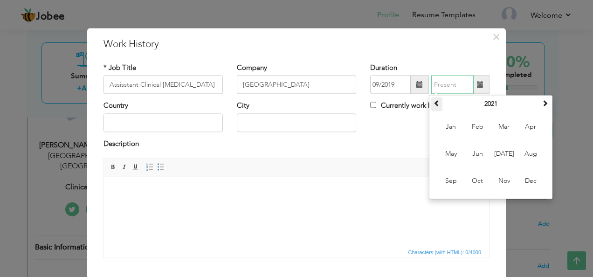
click at [435, 102] on span at bounding box center [437, 103] width 7 height 7
click at [494, 177] on span "Nov" at bounding box center [503, 181] width 25 height 25
type input "11/2019"
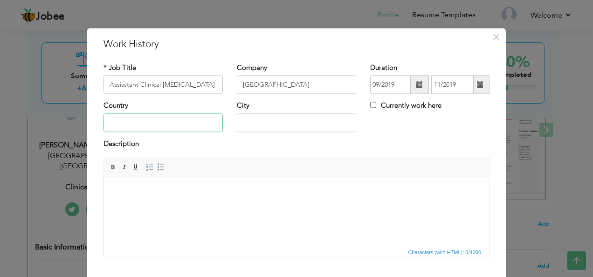
click at [156, 118] on input "text" at bounding box center [163, 122] width 119 height 19
type input "Pakistan"
drag, startPoint x: 267, startPoint y: 139, endPoint x: 270, endPoint y: 135, distance: 4.8
click at [267, 139] on div "Description" at bounding box center [297, 145] width 386 height 12
click at [275, 118] on input "text" at bounding box center [296, 122] width 119 height 19
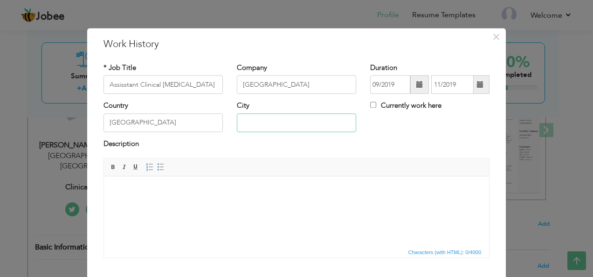
type input "Lahore"
click at [166, 177] on html at bounding box center [296, 190] width 385 height 28
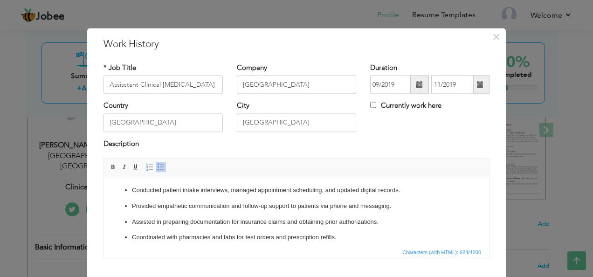
click at [411, 204] on p "Provided empathetic communication and follow-up support to patients via phone a…" at bounding box center [296, 206] width 329 height 10
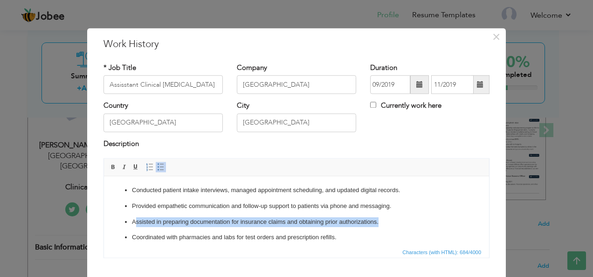
drag, startPoint x: 389, startPoint y: 223, endPoint x: 136, endPoint y: 219, distance: 253.2
click at [136, 219] on p "Assisted in preparing documentation for insurance claims and obtaining prior au…" at bounding box center [296, 222] width 329 height 10
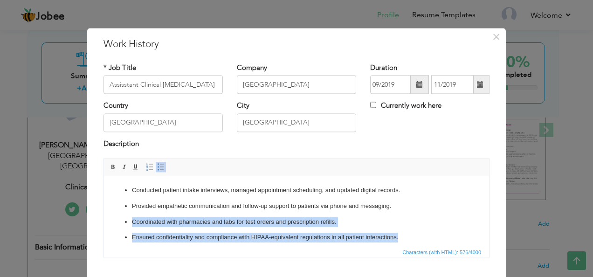
drag, startPoint x: 404, startPoint y: 237, endPoint x: 134, endPoint y: 213, distance: 270.6
click at [134, 213] on ul "Conducted patient intake interviews, managed appointment scheduling, and update…" at bounding box center [296, 222] width 366 height 73
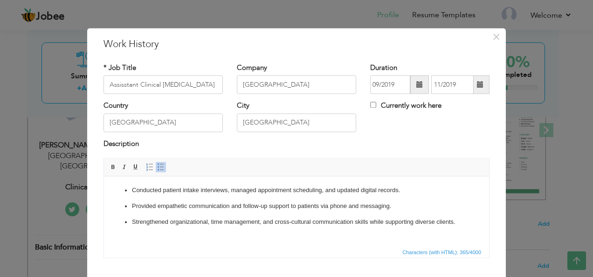
scroll to position [56, 0]
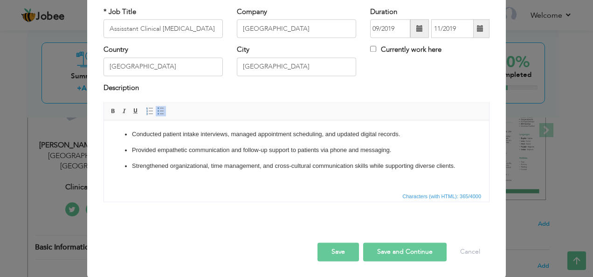
click at [372, 252] on button "Save and Continue" at bounding box center [404, 252] width 83 height 19
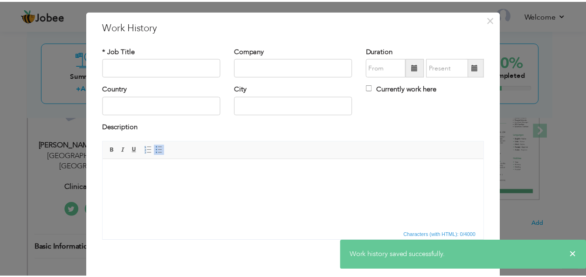
scroll to position [9, 0]
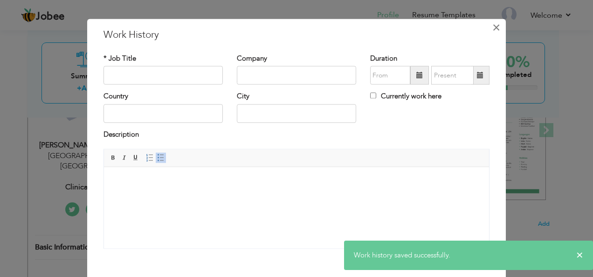
click at [492, 24] on span "×" at bounding box center [496, 27] width 8 height 17
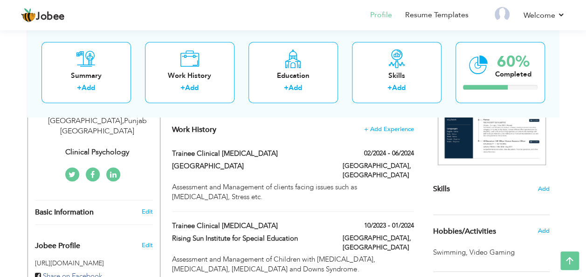
scroll to position [132, 0]
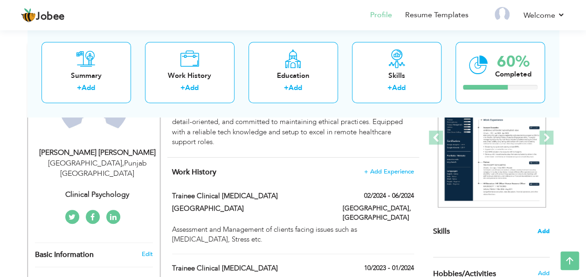
click at [547, 230] on span "Add" at bounding box center [544, 231] width 12 height 9
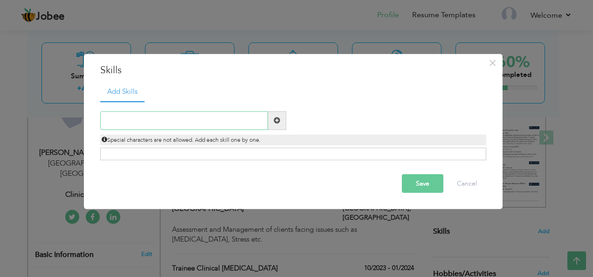
click at [201, 123] on input "text" at bounding box center [184, 120] width 168 height 19
paste input "Patient Intake & Scheduling Medical Billing & Ins"
type input "Patient Intake & Scheduling Medical Billing & Ins"
click at [182, 152] on div "Click on , to mark skill as primary." at bounding box center [293, 154] width 386 height 13
click at [159, 110] on div "Duplicate entry" at bounding box center [293, 130] width 386 height 59
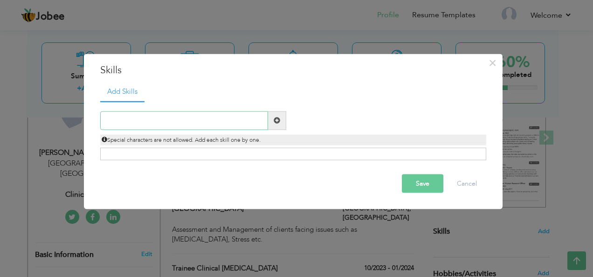
click at [160, 128] on input "text" at bounding box center [184, 120] width 168 height 19
type input "c"
type input "Cross Cultral Communication"
click at [274, 122] on span at bounding box center [277, 120] width 7 height 7
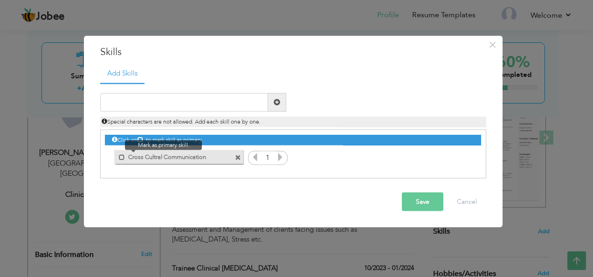
click at [117, 158] on span at bounding box center [119, 154] width 11 height 9
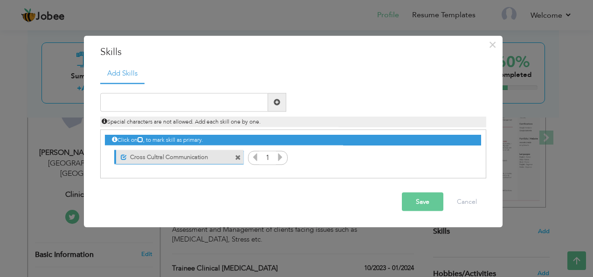
click at [281, 157] on icon at bounding box center [280, 156] width 8 height 8
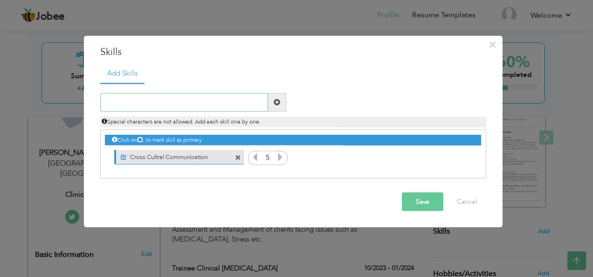
click at [161, 97] on input "text" at bounding box center [184, 102] width 168 height 19
click at [141, 97] on input "text" at bounding box center [184, 102] width 168 height 19
type input "Time Management & Organisation"
click at [286, 92] on div "Time Management & Organisation Duplicate entry 1" at bounding box center [293, 131] width 386 height 96
click at [283, 96] on span at bounding box center [277, 102] width 18 height 19
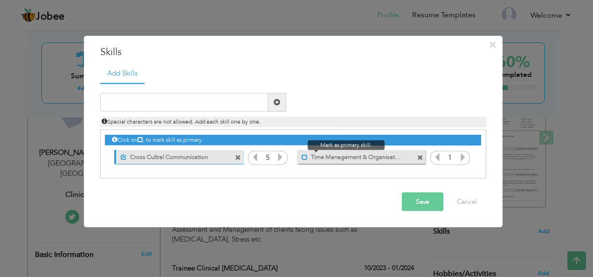
click at [304, 159] on span at bounding box center [305, 157] width 6 height 6
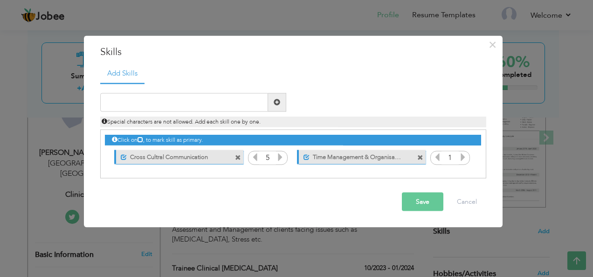
click at [463, 159] on icon at bounding box center [463, 156] width 8 height 8
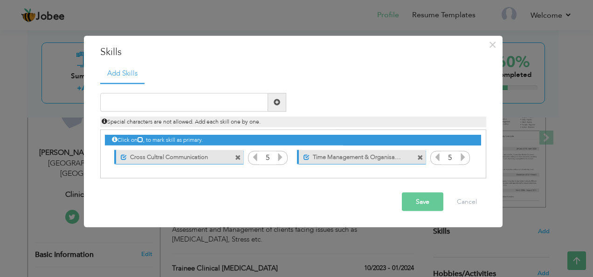
click at [463, 159] on icon at bounding box center [463, 156] width 8 height 8
click at [169, 100] on input "text" at bounding box center [184, 102] width 168 height 19
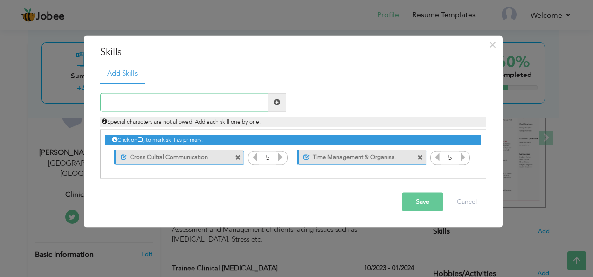
paste input "ech Proficiency: [Zoom, MS Office,"
type input "ech Proficiency (Zoom, MS Office etc)"
click at [279, 96] on span at bounding box center [277, 102] width 18 height 19
click at [206, 109] on input "text" at bounding box center [184, 102] width 168 height 19
paste input "ech Proficiency: [Zoom, MS Office,"
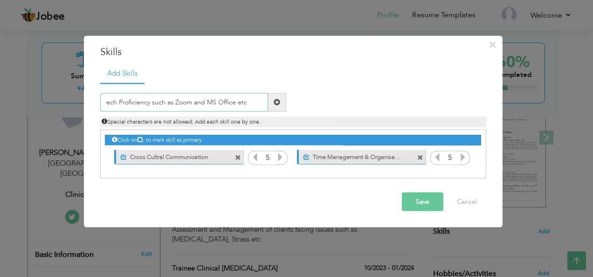
type input "ech Proficiency such as Zoom and MS Office etc"
click at [278, 104] on span at bounding box center [277, 102] width 7 height 7
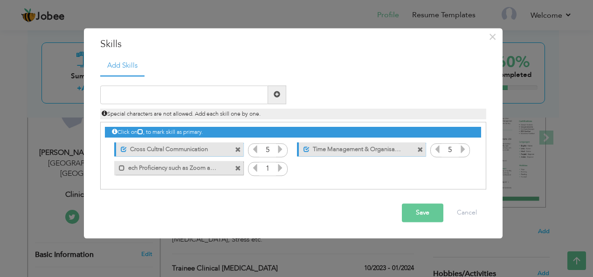
click at [238, 166] on span at bounding box center [238, 169] width 6 height 6
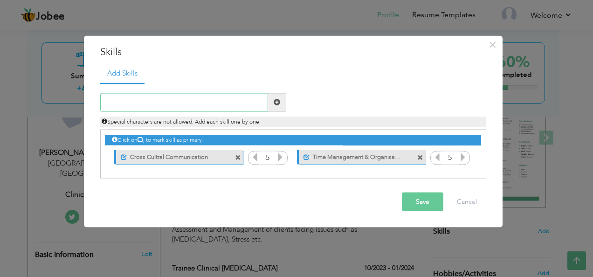
click at [153, 107] on input "text" at bounding box center [184, 102] width 168 height 19
paste input "ech Proficiency: [Zoom, MS Office,"
type input "Tech Proficiency in Zoom and MS Office etc"
click at [281, 104] on span at bounding box center [277, 102] width 18 height 19
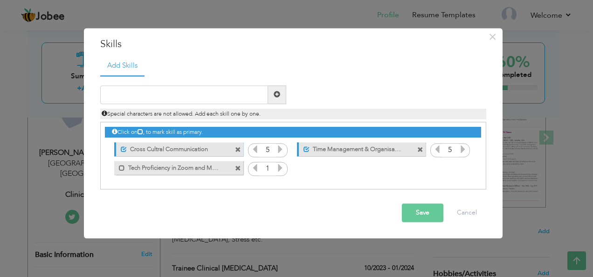
click at [126, 168] on label "Tech Proficiency in Zoom and MS Office etc" at bounding box center [172, 167] width 94 height 12
click at [279, 172] on icon at bounding box center [280, 168] width 8 height 8
click at [282, 161] on div "Click on , to mark skill as primary. Unmark as primary skill. 1 1 1 1" at bounding box center [293, 149] width 376 height 55
click at [282, 167] on icon at bounding box center [280, 168] width 8 height 8
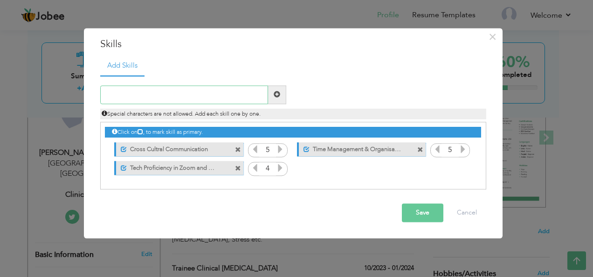
click at [206, 88] on input "text" at bounding box center [184, 94] width 168 height 19
click at [414, 214] on button "Save" at bounding box center [422, 212] width 41 height 19
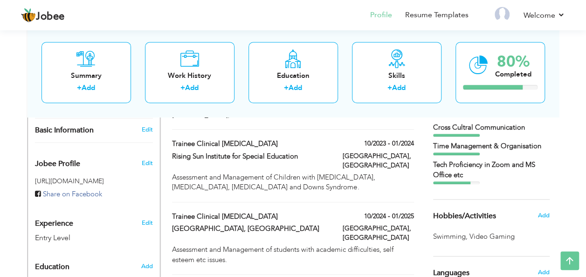
scroll to position [226, 0]
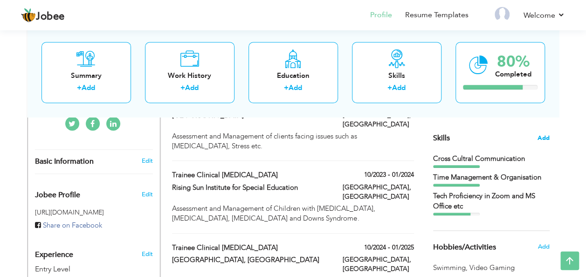
click at [539, 136] on span "Add" at bounding box center [544, 138] width 12 height 9
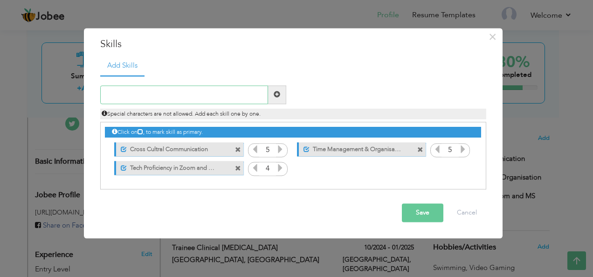
click at [188, 95] on input "text" at bounding box center [184, 94] width 168 height 19
type input "P"
click at [425, 213] on button "Save" at bounding box center [422, 212] width 41 height 19
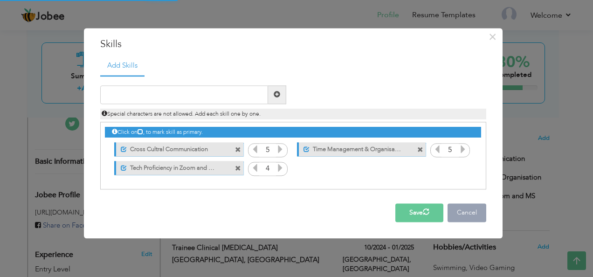
click at [477, 215] on button "Cancel" at bounding box center [467, 212] width 39 height 19
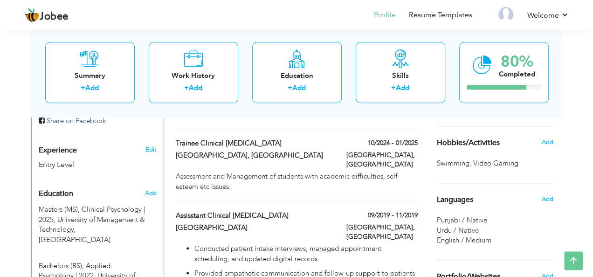
scroll to position [319, 0]
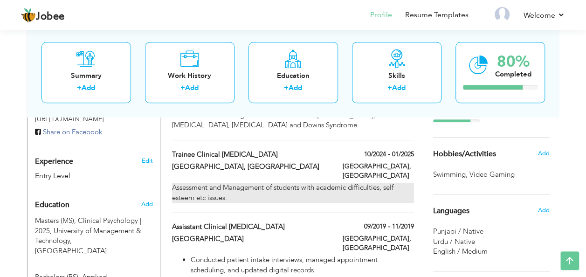
click at [377, 183] on div "Assessment and Management of students with academic difficulties, self esteem e…" at bounding box center [293, 193] width 242 height 20
type input "Trainee Clinical Psychologist"
type input "Govt Boys High School, MT"
type input "10/2024"
type input "01/2025"
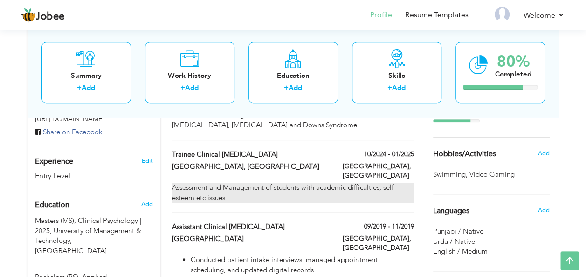
type input "Pakistan"
type input "Lahore"
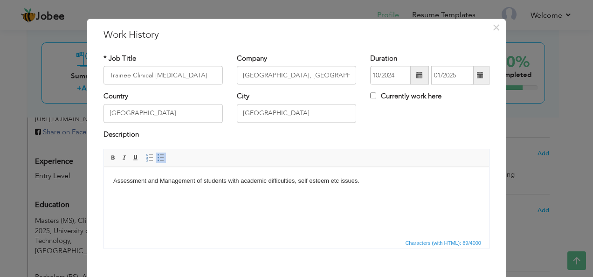
scroll to position [0, 0]
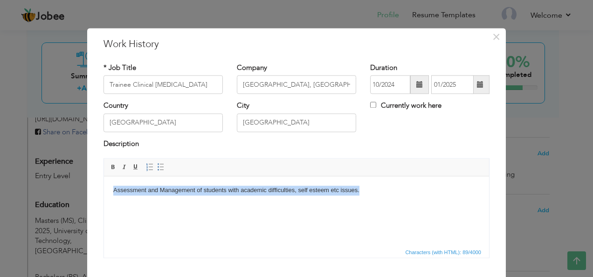
drag, startPoint x: 379, startPoint y: 199, endPoint x: 101, endPoint y: 196, distance: 277.9
click at [104, 196] on html "Assessment and Management of students with academic difficulties, self esteem e…" at bounding box center [296, 190] width 385 height 28
copy body "Assessment and Management of students with academic difficulties, self esteem e…"
paste body
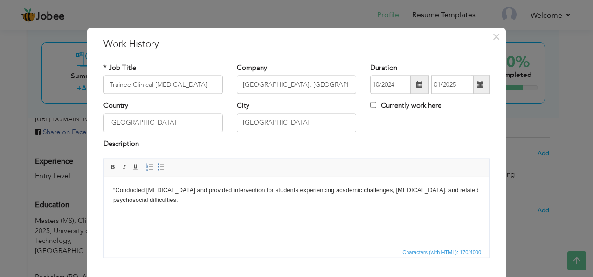
click at [117, 189] on body "“Conducted psychological assessment and provided intervention for students expe…" at bounding box center [296, 196] width 366 height 20
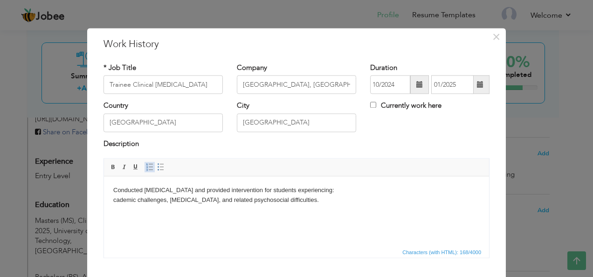
click at [149, 170] on link "Insert/Remove Numbered List" at bounding box center [150, 167] width 10 height 10
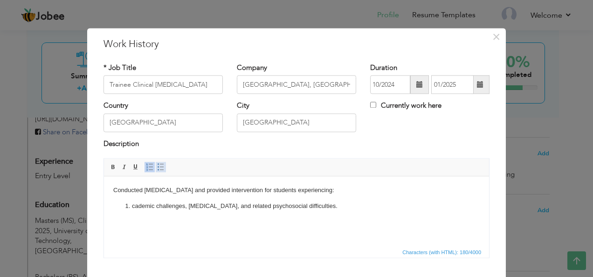
click at [159, 168] on link "Insert/Remove Bulleted List" at bounding box center [161, 167] width 10 height 10
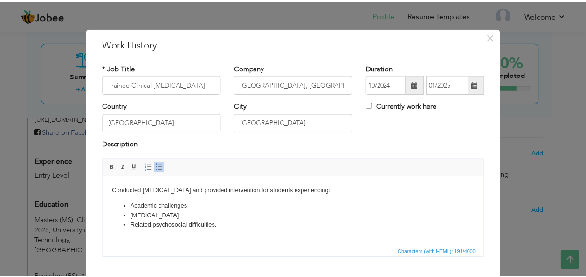
scroll to position [56, 0]
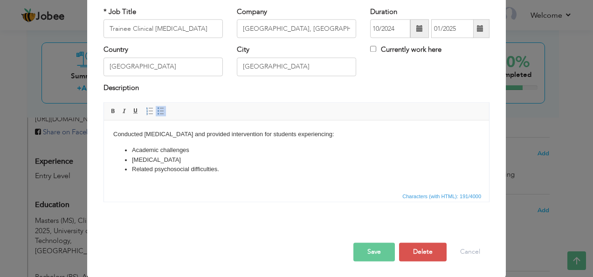
click at [373, 249] on button "Save" at bounding box center [373, 252] width 41 height 19
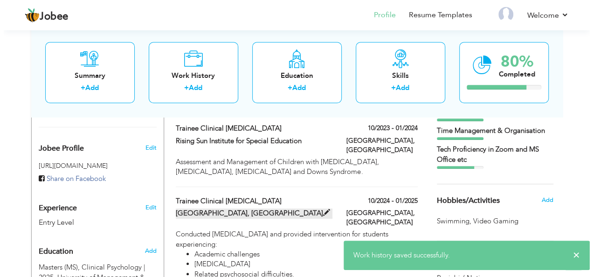
scroll to position [226, 0]
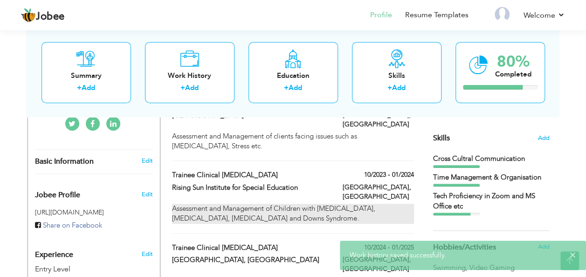
click at [259, 204] on div "Assessment and Management of Children with Autism, Intellectual Disability, Cer…" at bounding box center [293, 214] width 242 height 20
type input "Rising Sun Institute for Special Education"
type input "10/2023"
type input "01/2024"
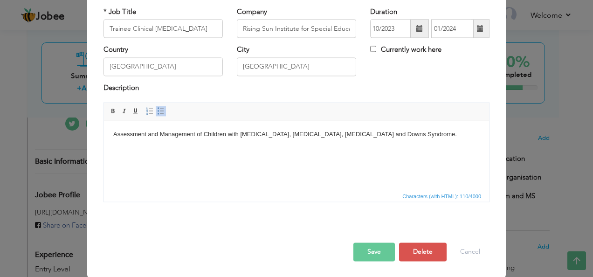
scroll to position [0, 0]
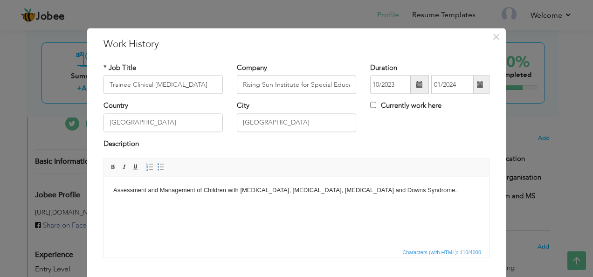
drag, startPoint x: 401, startPoint y: 186, endPoint x: 95, endPoint y: 182, distance: 305.4
click at [104, 182] on html "Assessment and Management of Children with Autism, Intellectual Disability, Cer…" at bounding box center [296, 190] width 385 height 28
copy body "Assessment and Management of Children with Autism, Intellectual Disability, Cer…"
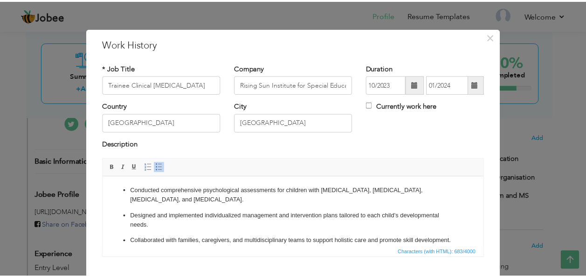
scroll to position [56, 0]
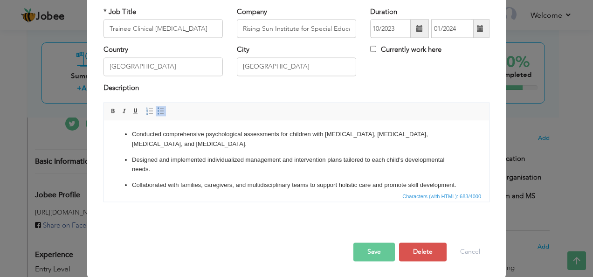
click at [382, 252] on button "Save" at bounding box center [373, 252] width 41 height 19
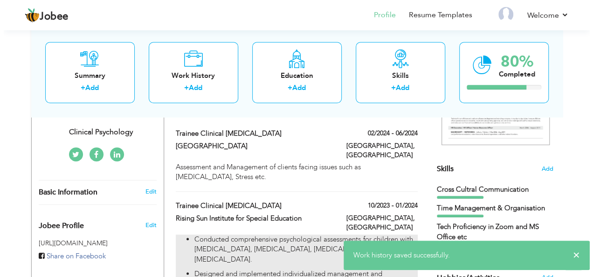
scroll to position [179, 0]
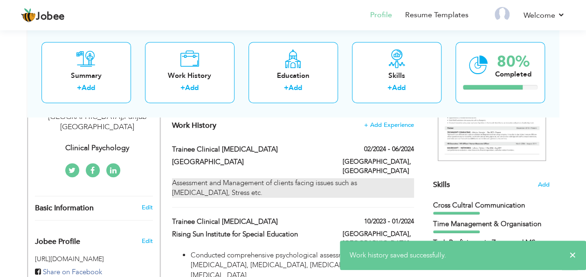
click at [237, 178] on div "Assessment and Management of clients facing issues such as Depression, Anxiety,…" at bounding box center [293, 188] width 242 height 20
type input "Punjab Rangers Teaching Hospital"
type input "02/2024"
type input "06/2024"
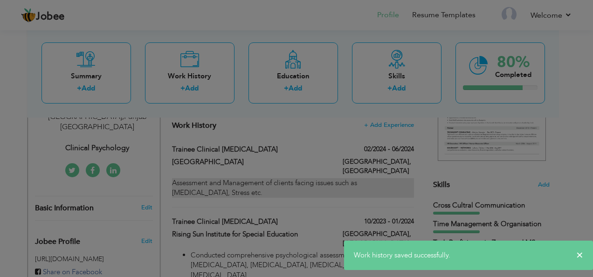
scroll to position [0, 0]
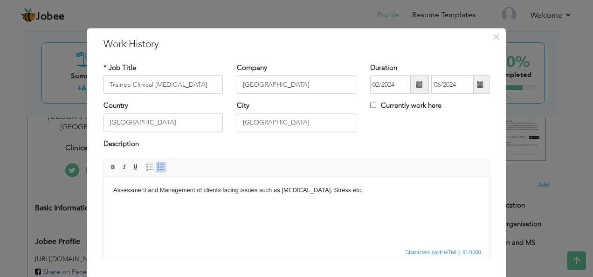
click at [366, 203] on html "Assessment and Management of clients facing issues such as Depression, Anxiety,…" at bounding box center [296, 190] width 385 height 28
copy body "Assessment and Management of clients facing issues such as Depression, Anxiety,…"
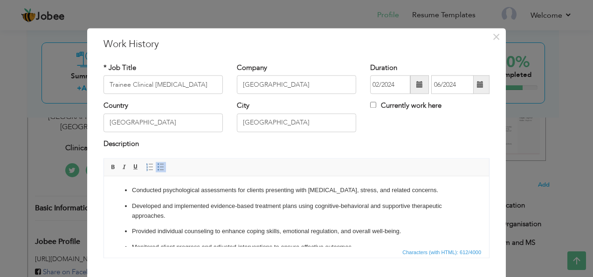
click at [383, 192] on p "Conducted psychological assessments for clients presenting with depression, anx…" at bounding box center [296, 191] width 329 height 10
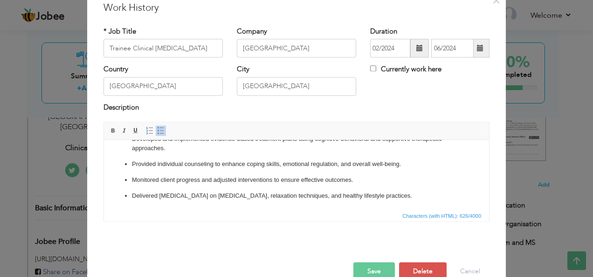
scroll to position [47, 0]
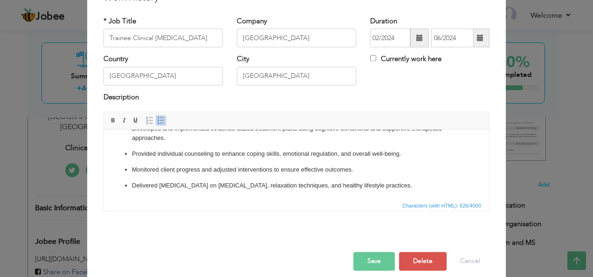
click at [386, 258] on button "Save" at bounding box center [373, 261] width 41 height 19
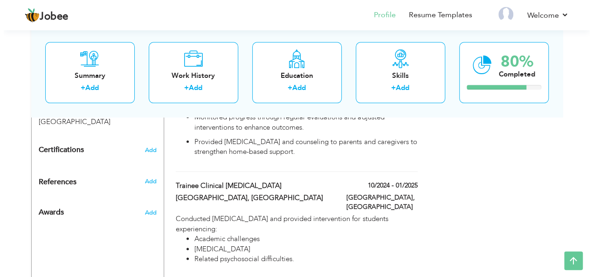
scroll to position [505, 0]
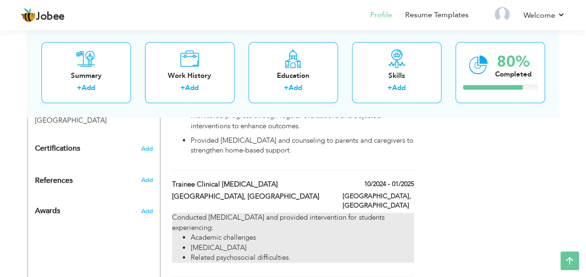
click at [260, 233] on li "Academic challenges" at bounding box center [302, 238] width 223 height 10
type input "Govt Boys High School, MT"
type input "10/2024"
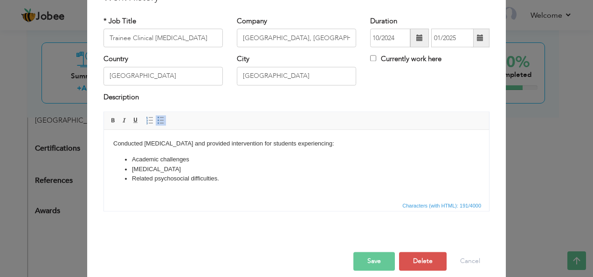
scroll to position [0, 0]
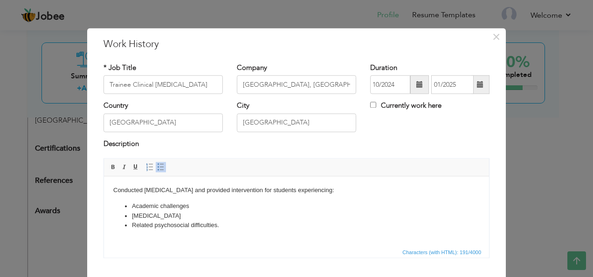
click at [207, 212] on li "Low self-esteem" at bounding box center [296, 216] width 329 height 10
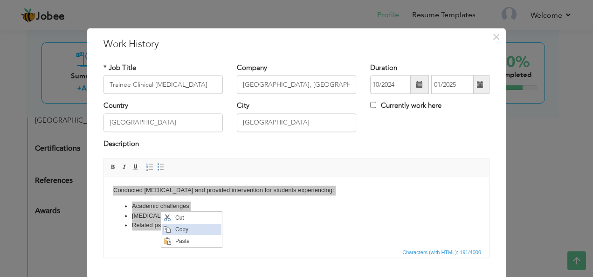
click at [177, 232] on span "Copy" at bounding box center [197, 229] width 48 height 11
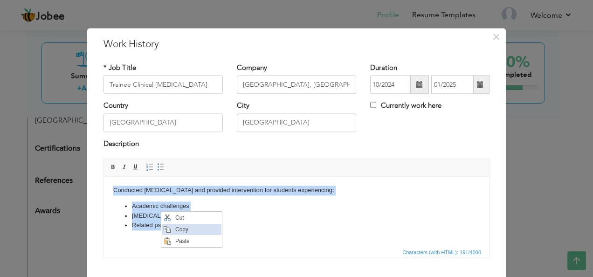
copy body "Conducted psychological assessment and provided intervention for students exper…"
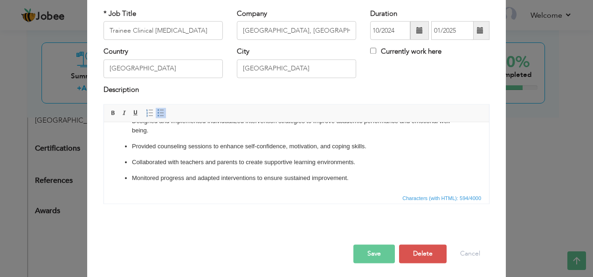
scroll to position [56, 0]
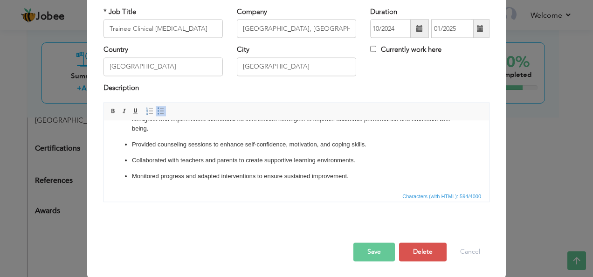
click at [382, 248] on button "Save" at bounding box center [373, 252] width 41 height 19
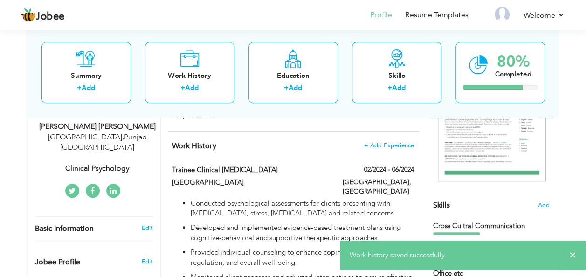
scroll to position [132, 0]
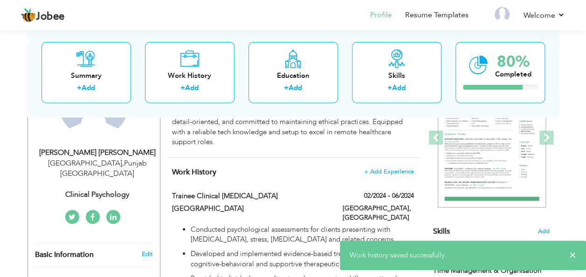
click at [328, 167] on h4 "Work History + Add Experience" at bounding box center [293, 171] width 242 height 9
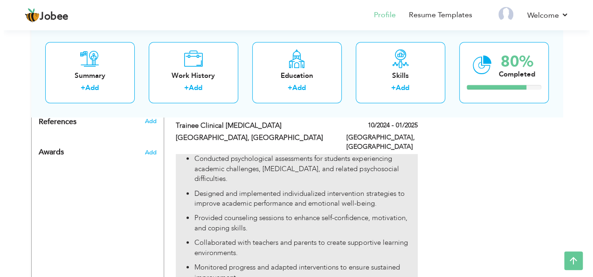
scroll to position [511, 0]
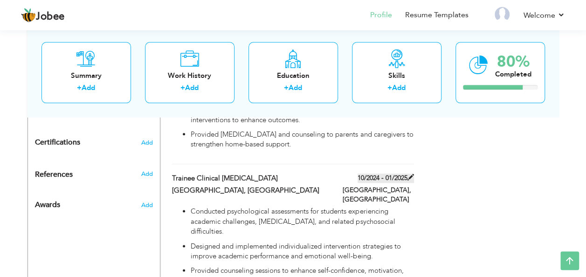
click at [411, 174] on span at bounding box center [411, 177] width 7 height 7
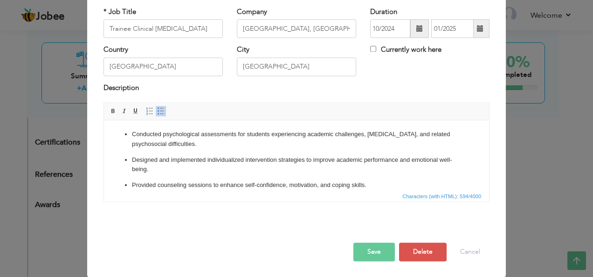
scroll to position [0, 0]
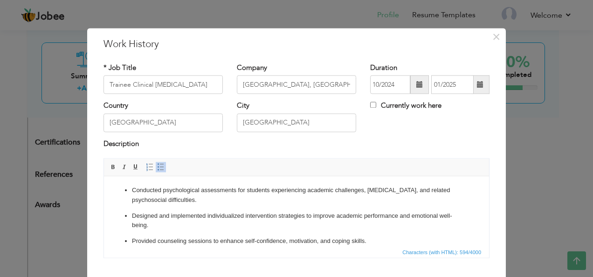
click at [472, 88] on span at bounding box center [480, 85] width 18 height 19
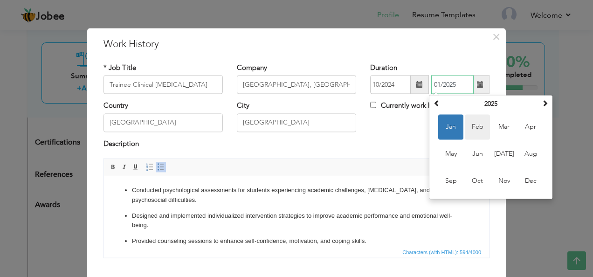
click at [477, 128] on span "Feb" at bounding box center [477, 127] width 25 height 25
type input "02/2025"
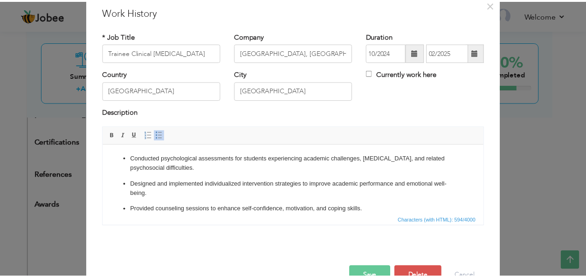
scroll to position [56, 0]
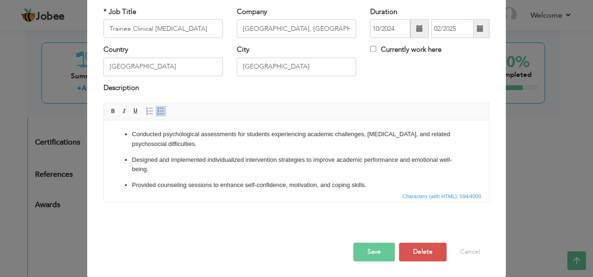
click at [384, 245] on button "Save" at bounding box center [373, 252] width 41 height 19
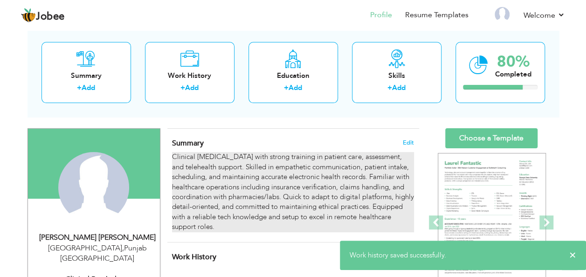
scroll to position [45, 0]
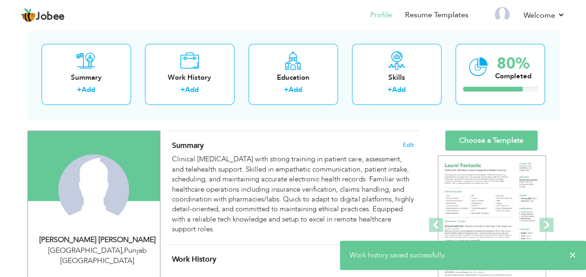
click at [439, 147] on div "Choose a Template" at bounding box center [491, 222] width 117 height 183
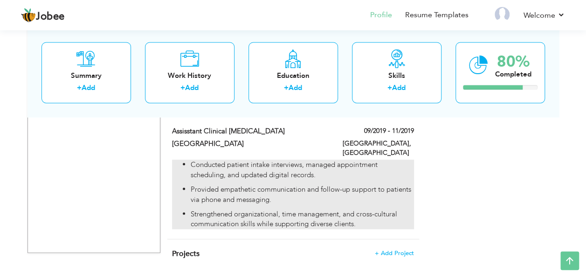
scroll to position [745, 0]
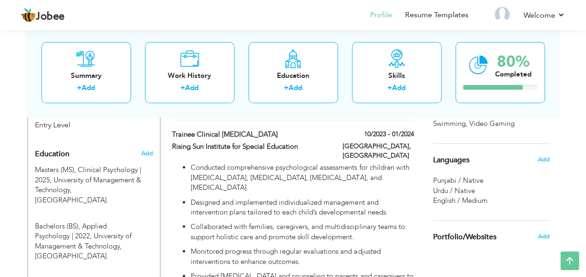
scroll to position [372, 0]
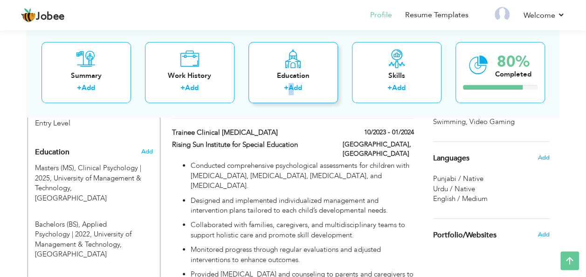
click at [292, 83] on link "Add" at bounding box center [296, 87] width 14 height 9
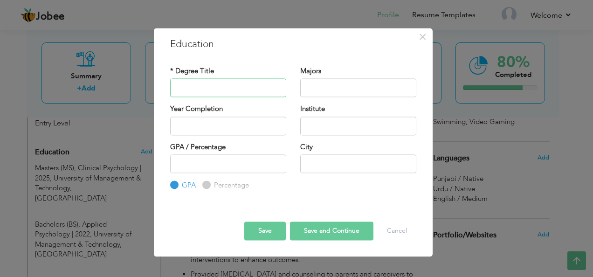
drag, startPoint x: 292, startPoint y: 83, endPoint x: 204, endPoint y: 89, distance: 88.3
click at [204, 89] on input "text" at bounding box center [228, 88] width 116 height 19
type input "Intermediate"
type input "Humanities"
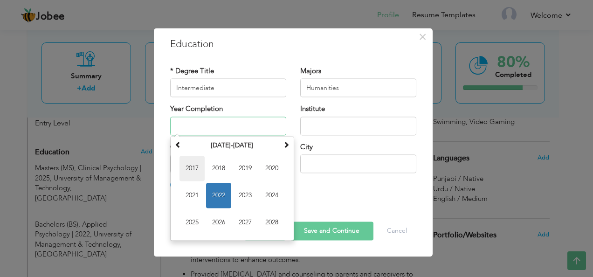
click at [182, 163] on span "2017" at bounding box center [192, 168] width 25 height 25
type input "2017"
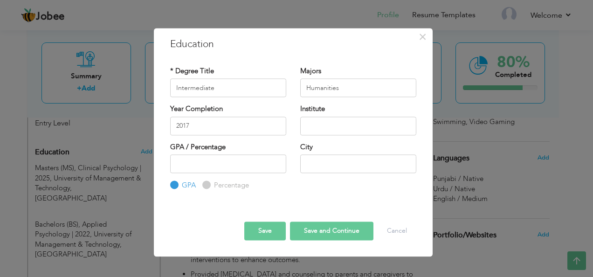
click at [367, 140] on div "Institute" at bounding box center [358, 123] width 130 height 38
click at [367, 128] on input "text" at bounding box center [358, 126] width 116 height 19
type input "F"
click at [366, 128] on input "BISE LHRq" at bounding box center [358, 126] width 116 height 19
type input "BISE LHR"
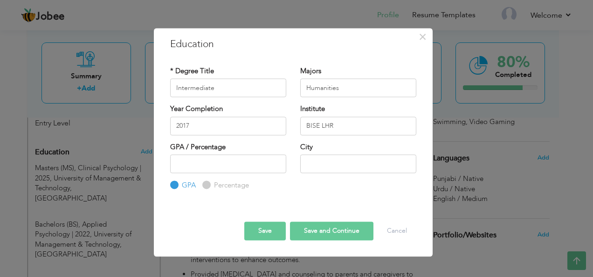
click at [204, 188] on input "Percentage" at bounding box center [205, 185] width 6 height 6
radio input "true"
click at [204, 168] on input "number" at bounding box center [228, 163] width 116 height 19
click at [405, 236] on button "Cancel" at bounding box center [397, 230] width 39 height 19
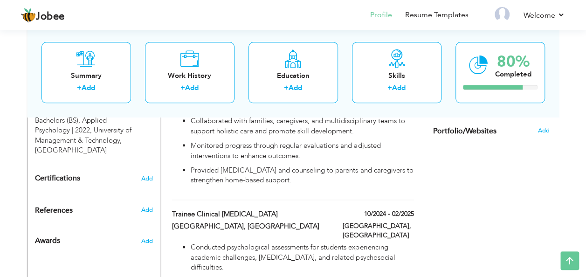
scroll to position [465, 0]
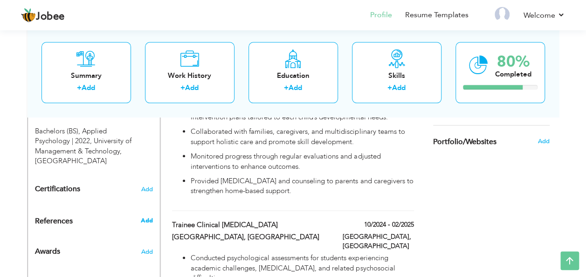
click at [142, 216] on span "Add" at bounding box center [146, 220] width 12 height 8
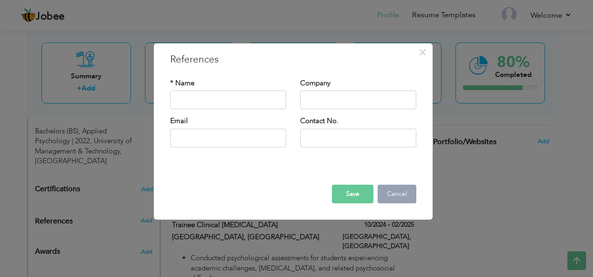
click at [399, 200] on button "Cancel" at bounding box center [397, 194] width 39 height 19
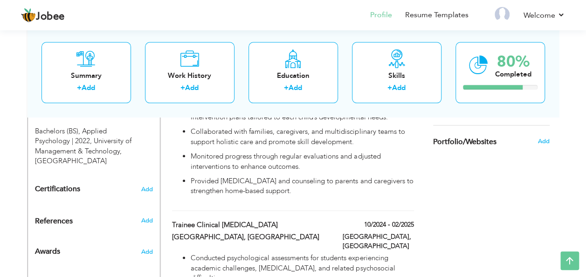
click at [135, 238] on div "Awards" at bounding box center [83, 249] width 110 height 22
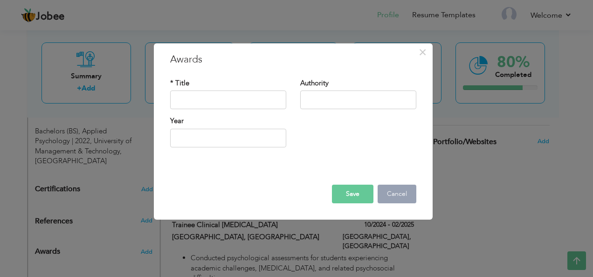
click at [399, 200] on button "Cancel" at bounding box center [397, 194] width 39 height 19
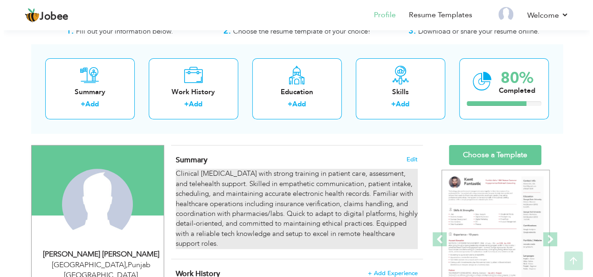
scroll to position [93, 0]
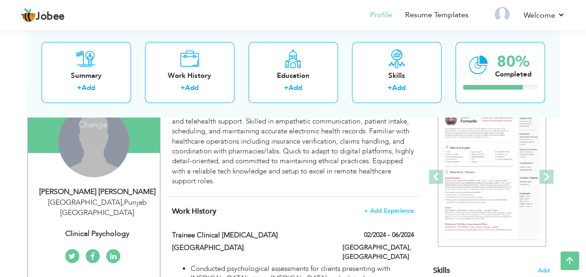
click at [97, 154] on div "Change Remove" at bounding box center [93, 141] width 71 height 71
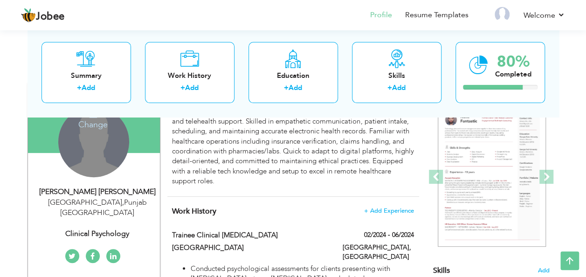
click at [95, 127] on h4 "Change" at bounding box center [93, 118] width 67 height 22
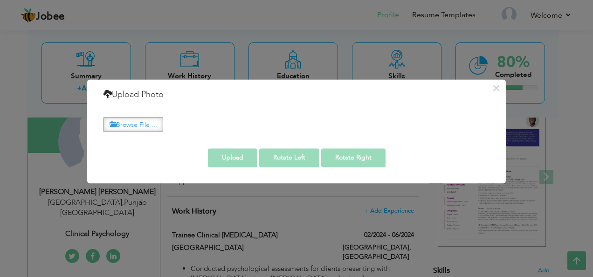
click at [131, 124] on label "Browse File ..." at bounding box center [134, 124] width 60 height 14
click at [0, 0] on input "Browse File ..." at bounding box center [0, 0] width 0 height 0
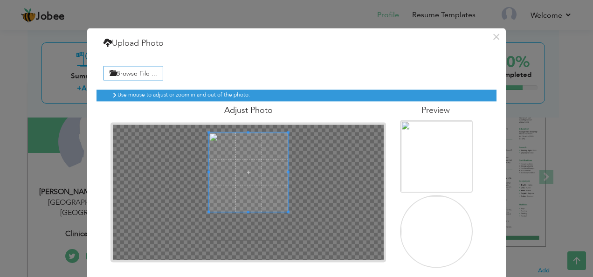
click at [233, 171] on span at bounding box center [248, 171] width 79 height 79
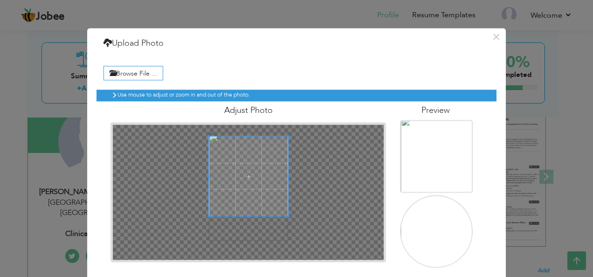
click at [247, 198] on span at bounding box center [248, 176] width 79 height 79
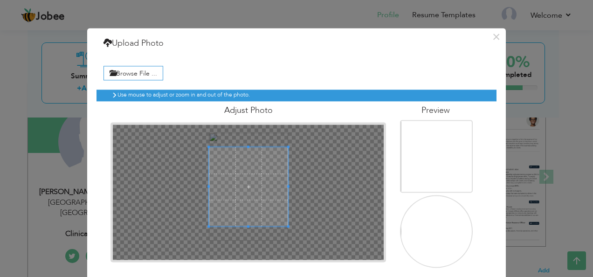
click at [253, 202] on span at bounding box center [248, 186] width 79 height 79
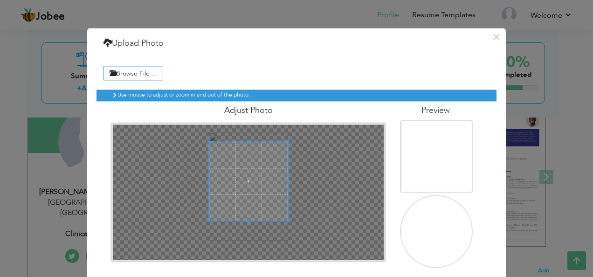
scroll to position [39, 0]
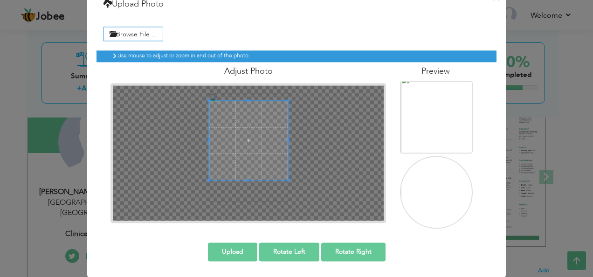
click at [259, 143] on span at bounding box center [248, 140] width 79 height 79
click at [276, 180] on span at bounding box center [248, 145] width 79 height 79
click at [264, 150] on span at bounding box center [248, 142] width 79 height 79
click at [266, 145] on span at bounding box center [248, 140] width 79 height 79
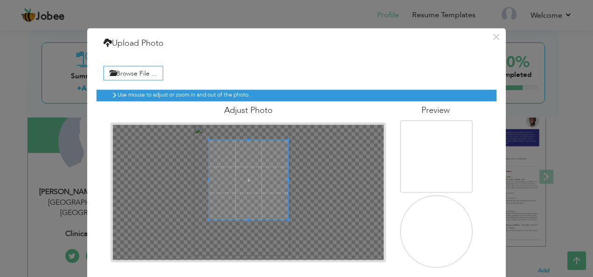
scroll to position [0, 0]
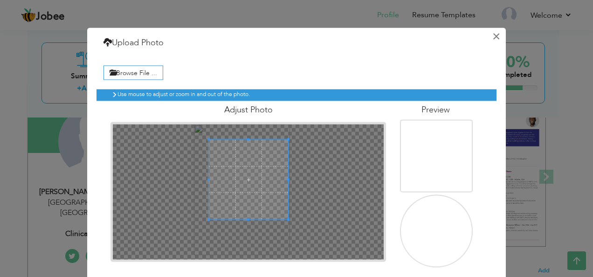
click at [493, 36] on button "×" at bounding box center [496, 36] width 15 height 15
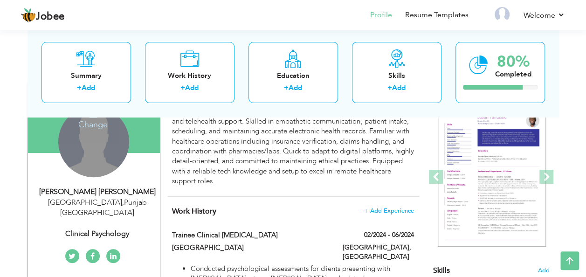
click at [98, 124] on h4 "Change" at bounding box center [93, 118] width 67 height 22
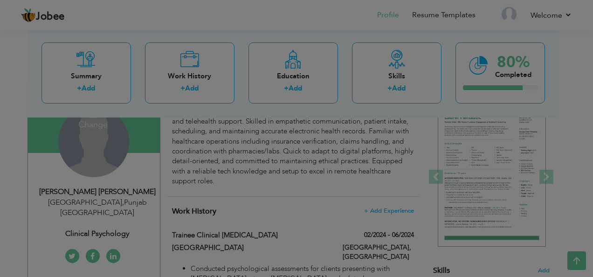
scroll to position [0, 0]
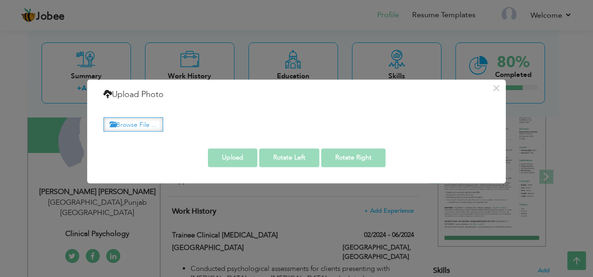
click at [145, 124] on label "Browse File ..." at bounding box center [134, 124] width 60 height 14
click at [0, 0] on input "Browse File ..." at bounding box center [0, 0] width 0 height 0
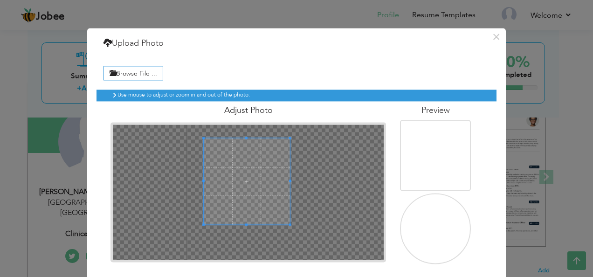
click at [249, 179] on span at bounding box center [247, 181] width 86 height 86
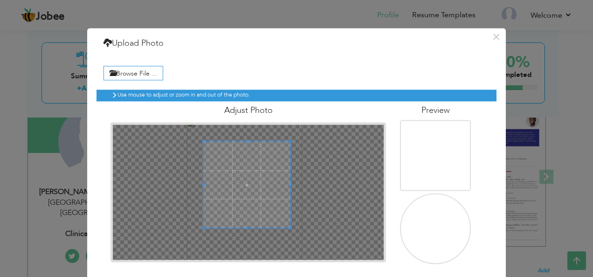
click at [249, 183] on span at bounding box center [247, 184] width 86 height 86
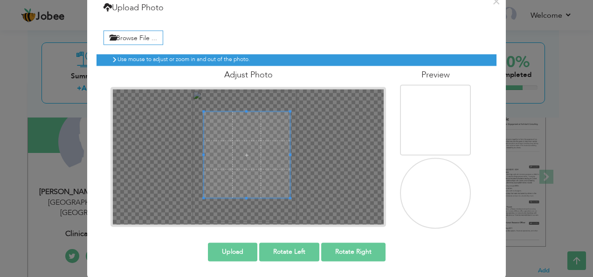
click at [255, 145] on span at bounding box center [247, 154] width 86 height 86
click at [253, 145] on span at bounding box center [244, 154] width 86 height 86
click at [228, 249] on button "Upload" at bounding box center [232, 251] width 49 height 19
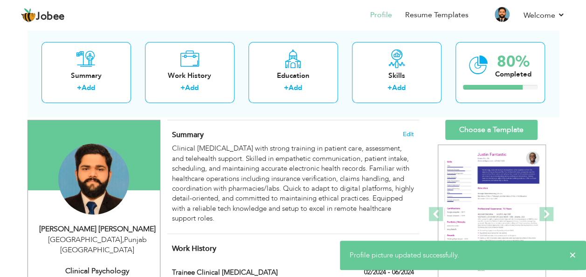
scroll to position [47, 0]
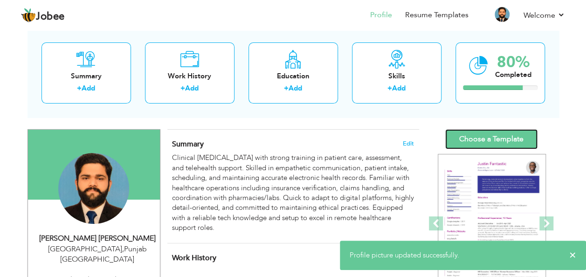
click at [498, 140] on link "Choose a Template" at bounding box center [491, 139] width 92 height 20
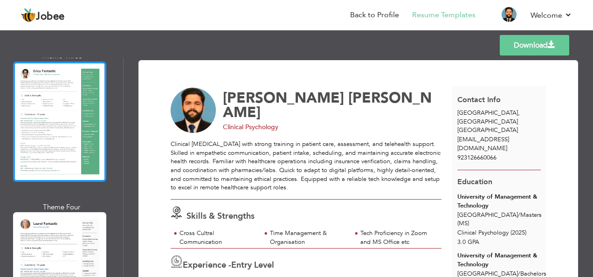
scroll to position [326, 0]
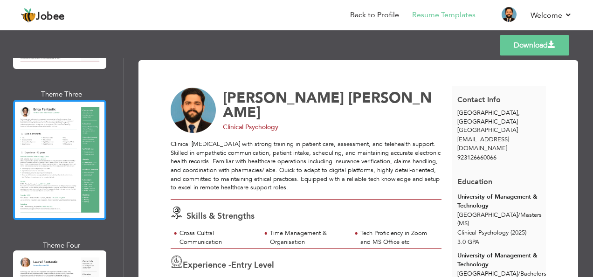
click at [87, 146] on div at bounding box center [59, 160] width 93 height 120
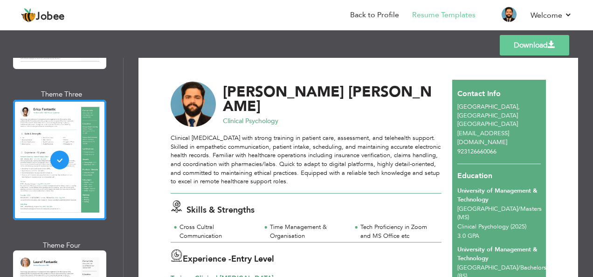
scroll to position [0, 0]
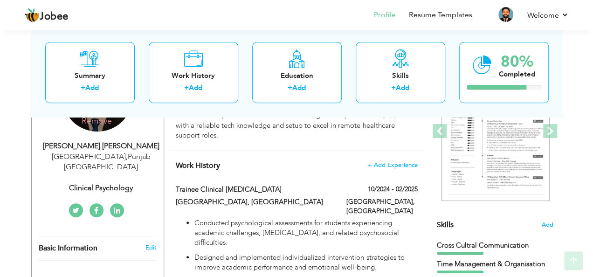
scroll to position [140, 0]
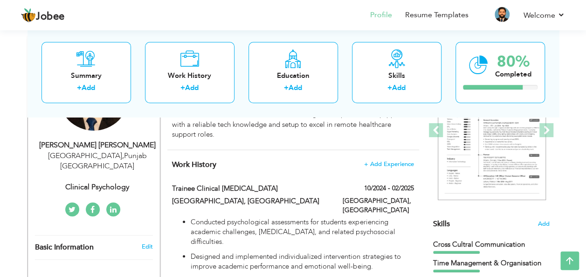
click at [97, 155] on div "Lahore , Punjab Pakistan" at bounding box center [97, 161] width 125 height 21
select select "number:166"
select select "number:1"
type input "Clinical Psychology"
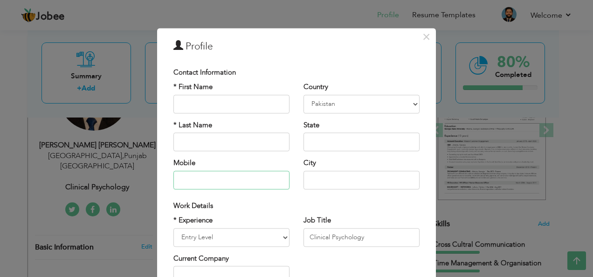
click at [229, 181] on input "text" at bounding box center [231, 180] width 116 height 19
type input "9"
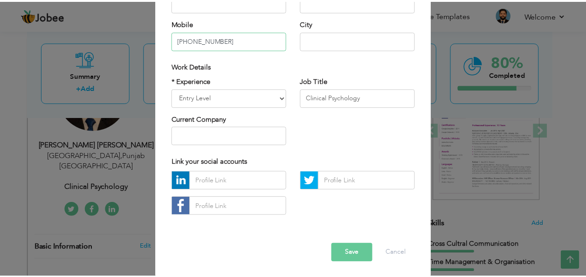
scroll to position [141, 0]
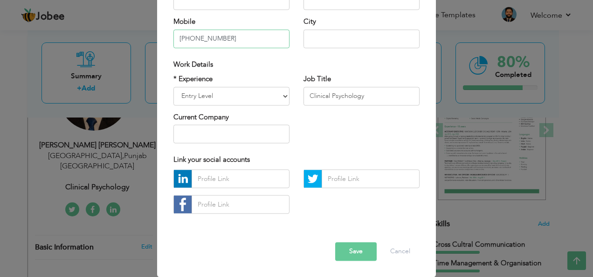
type input "[PHONE_NUMBER]"
click at [198, 174] on input "text" at bounding box center [241, 179] width 98 height 19
click at [353, 245] on button "Save" at bounding box center [355, 251] width 41 height 19
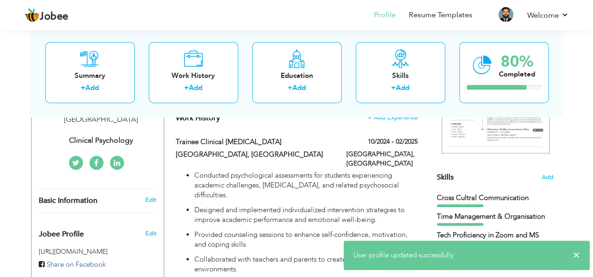
scroll to position [233, 0]
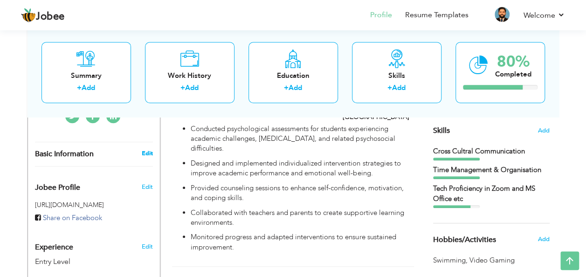
click at [148, 149] on link "Edit" at bounding box center [146, 153] width 11 height 8
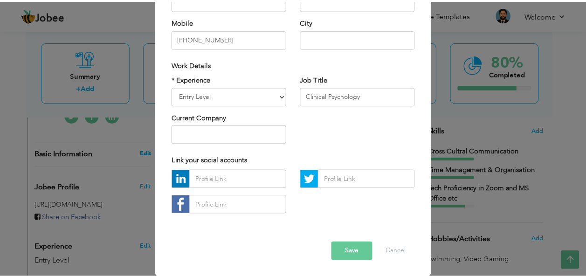
scroll to position [0, 0]
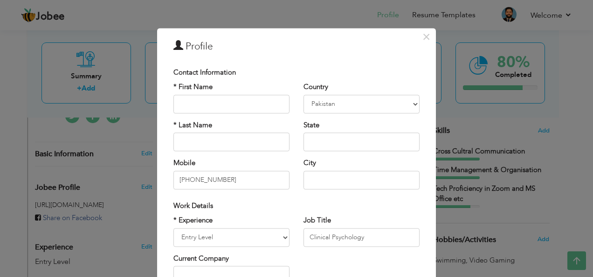
click at [123, 157] on div "× Profile Contact Information * First Name * Last Name Mobile Aruba" at bounding box center [296, 138] width 593 height 277
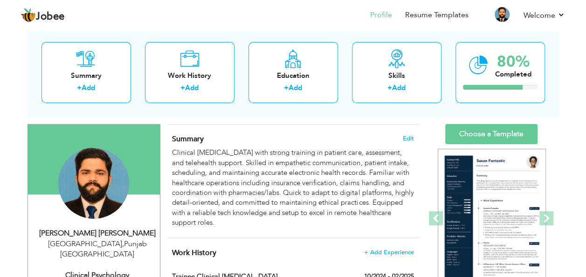
scroll to position [93, 0]
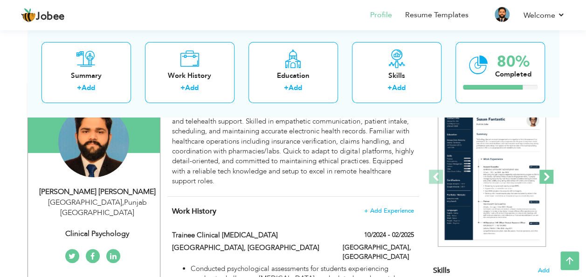
click at [549, 173] on span at bounding box center [546, 177] width 14 height 14
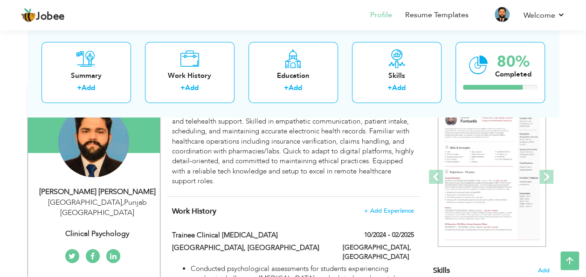
scroll to position [47, 0]
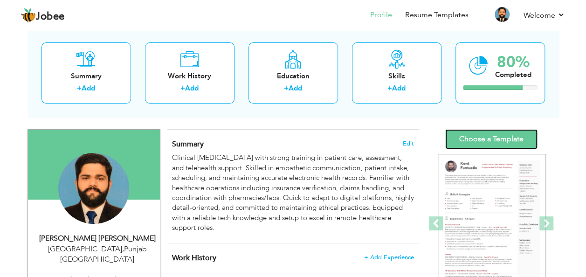
click at [494, 140] on link "Choose a Template" at bounding box center [491, 139] width 92 height 20
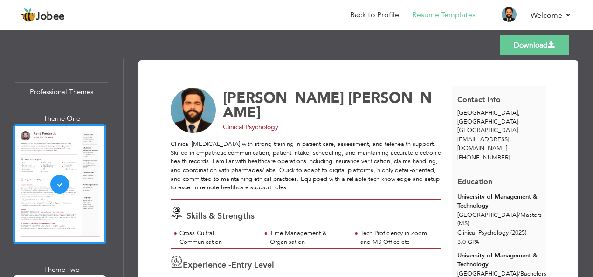
click at [78, 143] on div at bounding box center [59, 184] width 93 height 120
click at [56, 180] on div at bounding box center [59, 184] width 93 height 120
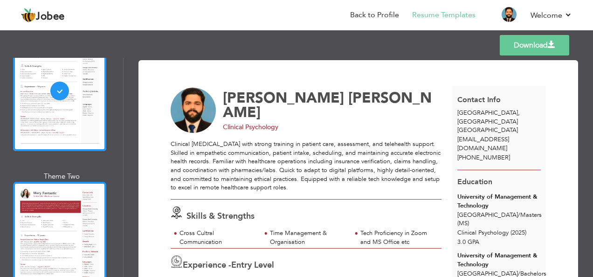
click at [58, 186] on div at bounding box center [59, 242] width 93 height 120
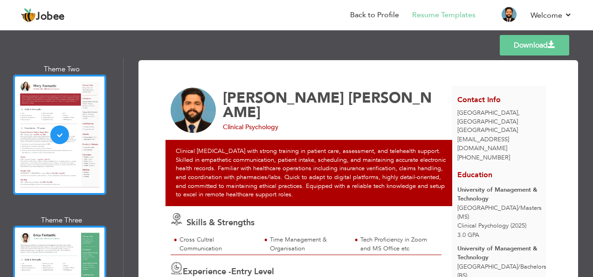
scroll to position [233, 0]
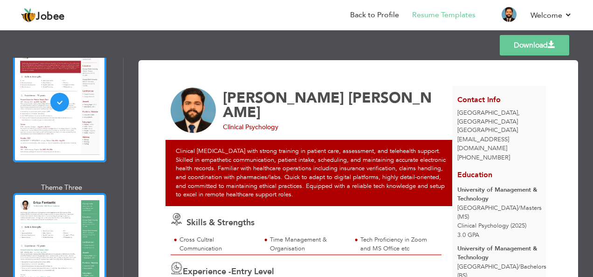
click at [61, 193] on div at bounding box center [59, 253] width 93 height 120
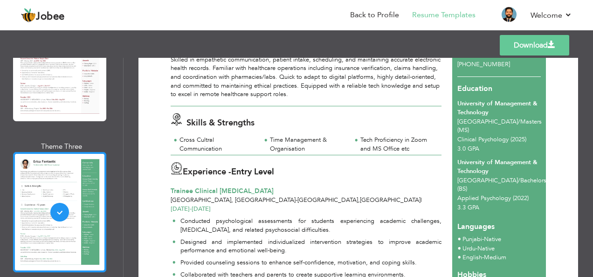
scroll to position [373, 0]
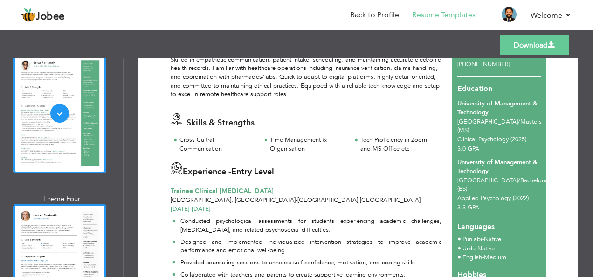
click at [64, 204] on div at bounding box center [59, 264] width 93 height 120
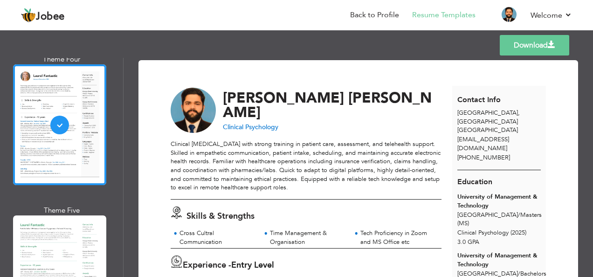
scroll to position [513, 0]
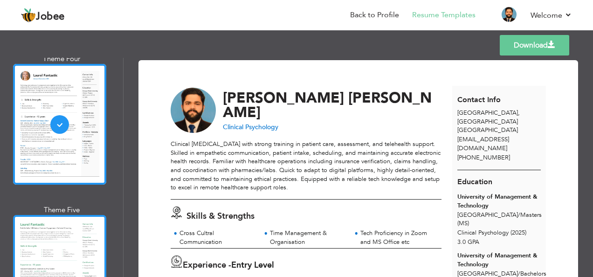
click at [79, 215] on div at bounding box center [59, 275] width 93 height 120
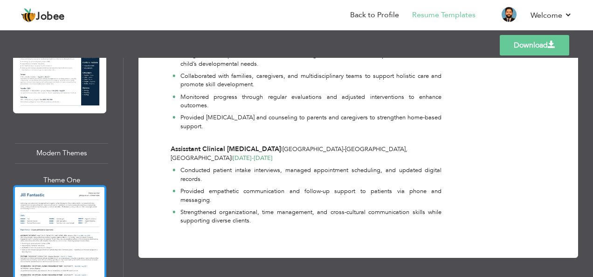
scroll to position [839, 0]
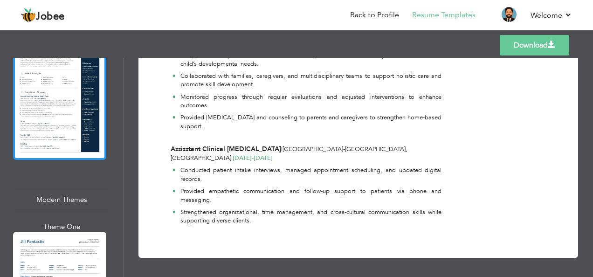
click at [64, 138] on div at bounding box center [59, 100] width 93 height 120
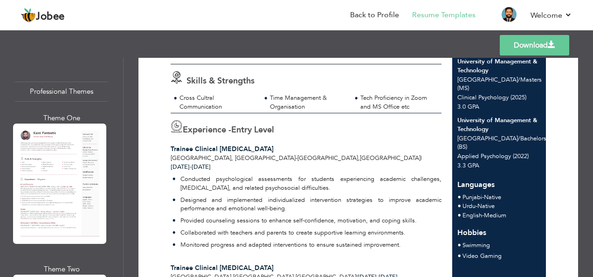
scroll to position [0, 0]
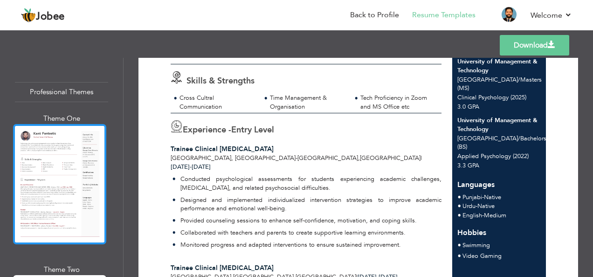
click at [73, 159] on div at bounding box center [59, 184] width 93 height 120
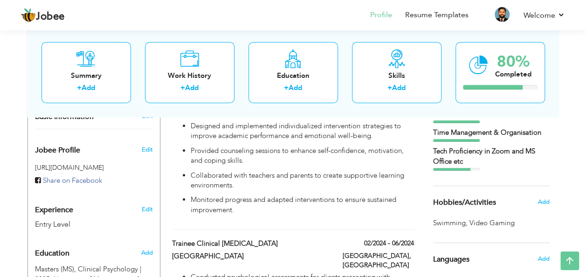
scroll to position [270, 0]
click at [541, 199] on span "Add" at bounding box center [543, 202] width 12 height 8
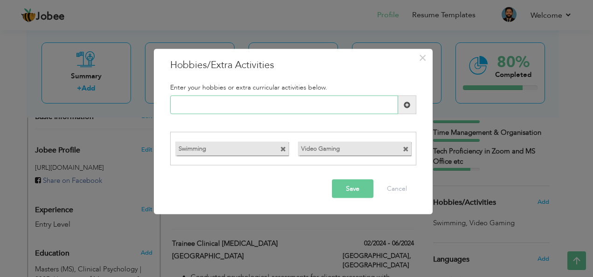
click at [189, 108] on input "text" at bounding box center [284, 105] width 228 height 19
type input "b"
type input "c"
type input "O"
type input "C"
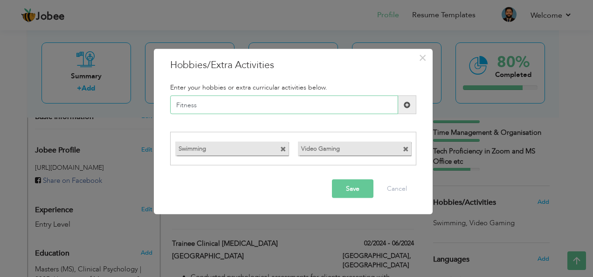
type input "Fitness"
click at [411, 110] on span at bounding box center [407, 105] width 18 height 19
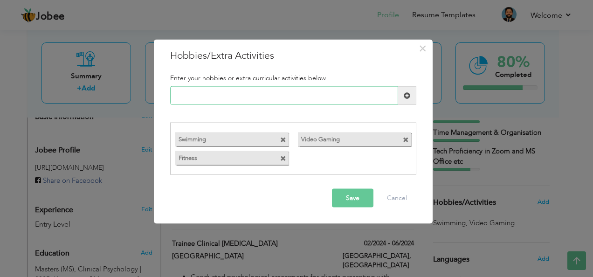
click at [194, 95] on input "text" at bounding box center [284, 95] width 228 height 19
type input "Travel and Exploration"
click at [406, 92] on span at bounding box center [407, 95] width 7 height 7
click at [351, 197] on button "Save" at bounding box center [352, 197] width 41 height 19
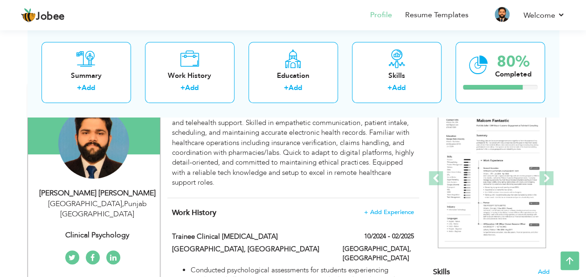
scroll to position [0, 0]
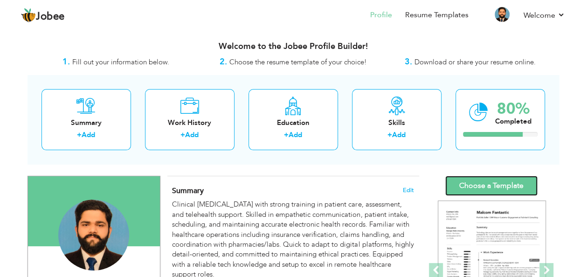
click at [473, 184] on link "Choose a Template" at bounding box center [491, 186] width 92 height 20
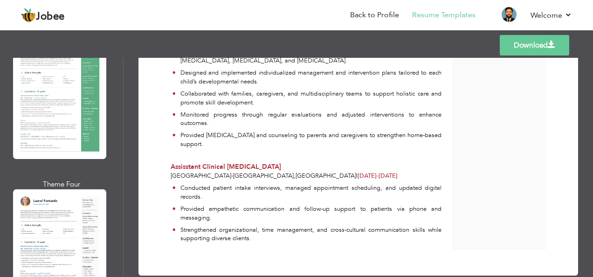
scroll to position [326, 0]
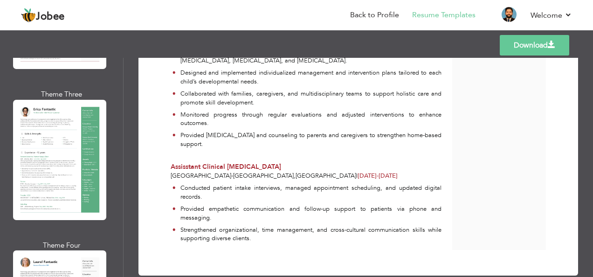
click at [9, 150] on div "Professional Themes Theme One Theme Two Theme Three Theme Six" at bounding box center [61, 167] width 123 height 219
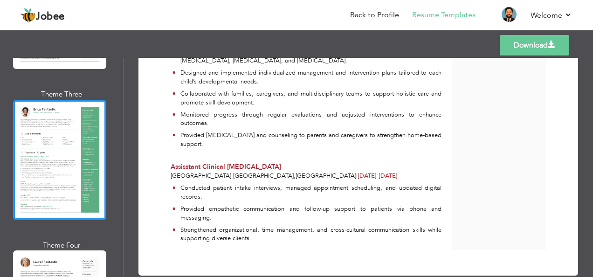
click at [24, 151] on div at bounding box center [59, 160] width 93 height 120
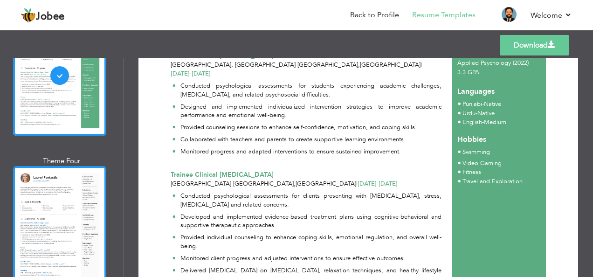
scroll to position [420, 0]
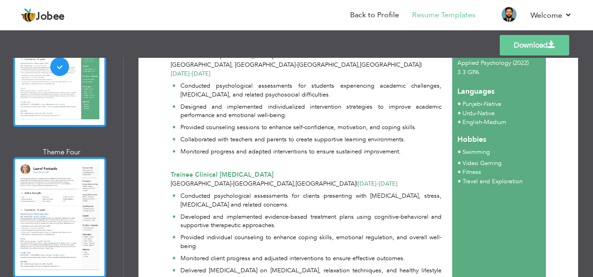
click at [62, 204] on div at bounding box center [59, 217] width 93 height 120
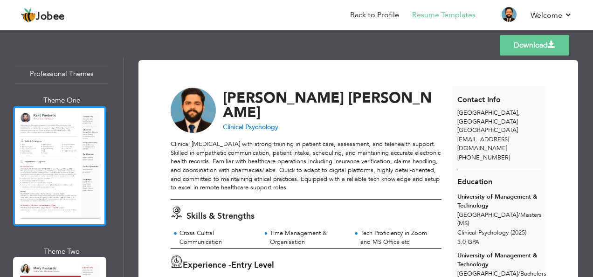
scroll to position [0, 0]
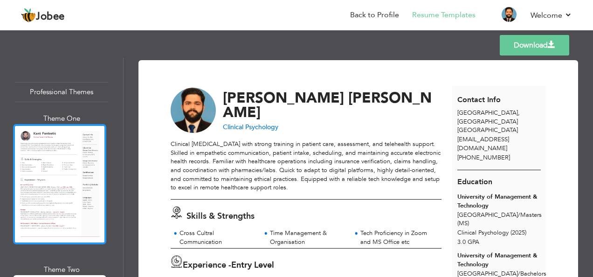
click at [68, 144] on div at bounding box center [59, 184] width 93 height 120
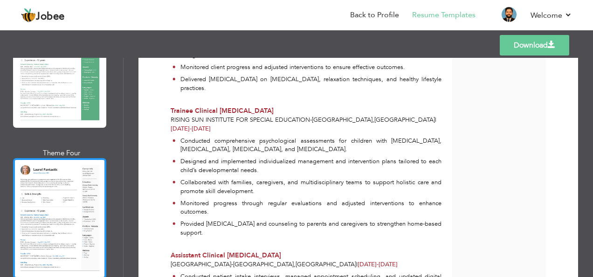
scroll to position [420, 0]
click at [66, 177] on div at bounding box center [59, 217] width 93 height 120
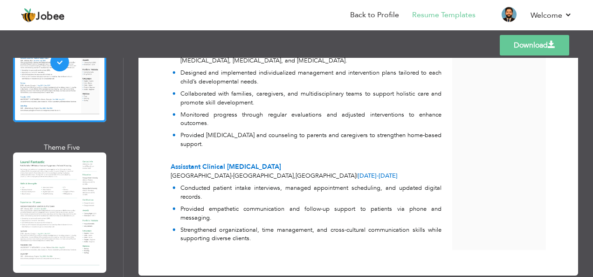
scroll to position [606, 0]
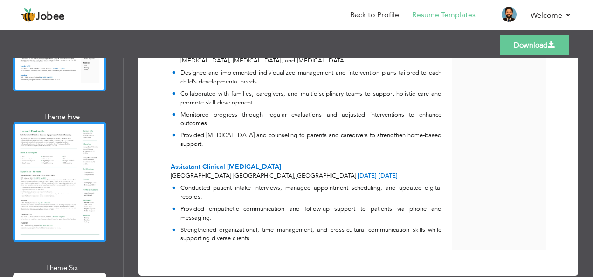
click at [76, 177] on div at bounding box center [59, 182] width 93 height 120
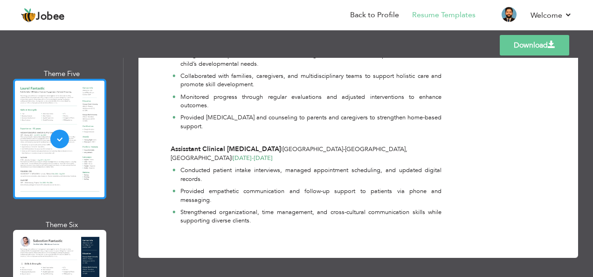
scroll to position [699, 0]
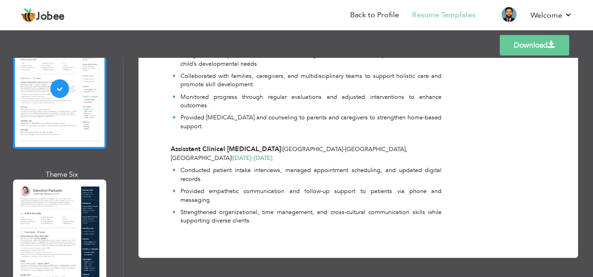
click at [78, 183] on div at bounding box center [59, 240] width 93 height 120
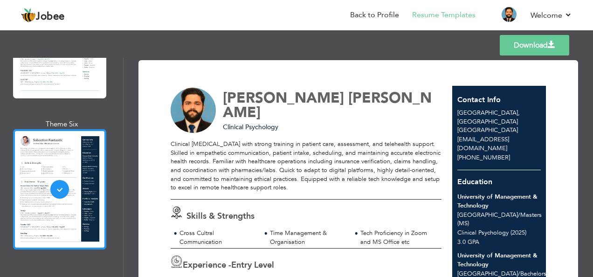
scroll to position [746, 0]
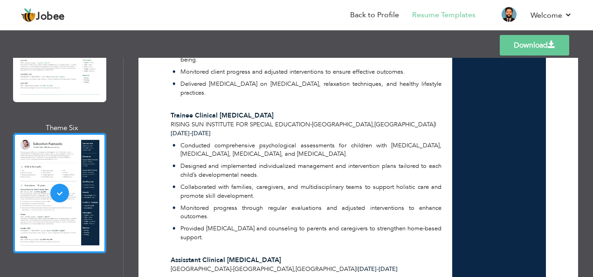
click at [33, 78] on div at bounding box center [59, 42] width 93 height 120
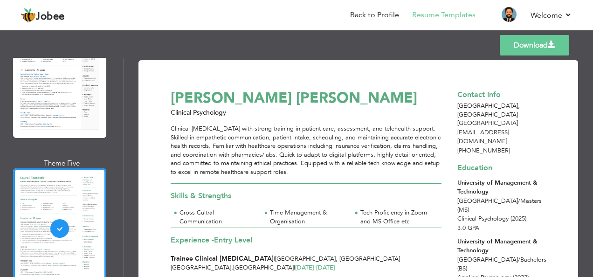
click at [38, 130] on div "Theme Four" at bounding box center [61, 78] width 93 height 142
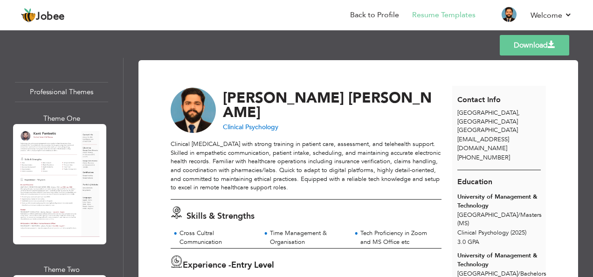
click at [73, 179] on div at bounding box center [59, 184] width 93 height 120
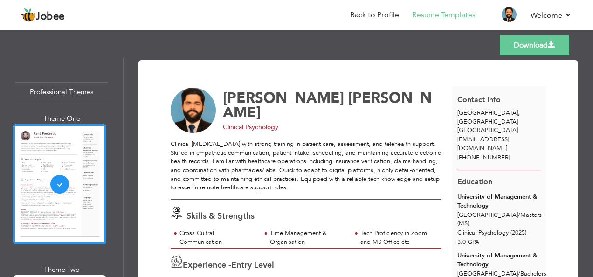
click at [523, 48] on link "Download" at bounding box center [534, 45] width 69 height 21
click at [395, 14] on link "Back to Profile" at bounding box center [374, 15] width 49 height 11
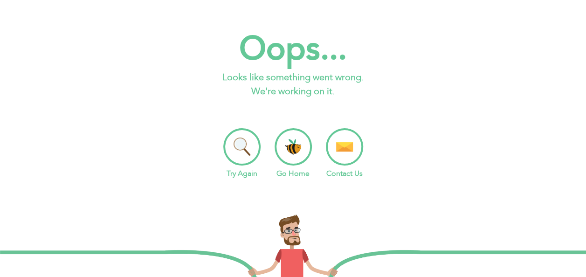
click at [308, 139] on li "Go Home" at bounding box center [293, 153] width 37 height 51
click at [242, 137] on li "Try Again" at bounding box center [241, 153] width 37 height 51
click at [229, 147] on li "Try Again" at bounding box center [241, 153] width 37 height 51
